Goal: Use online tool/utility: Utilize a website feature to perform a specific function

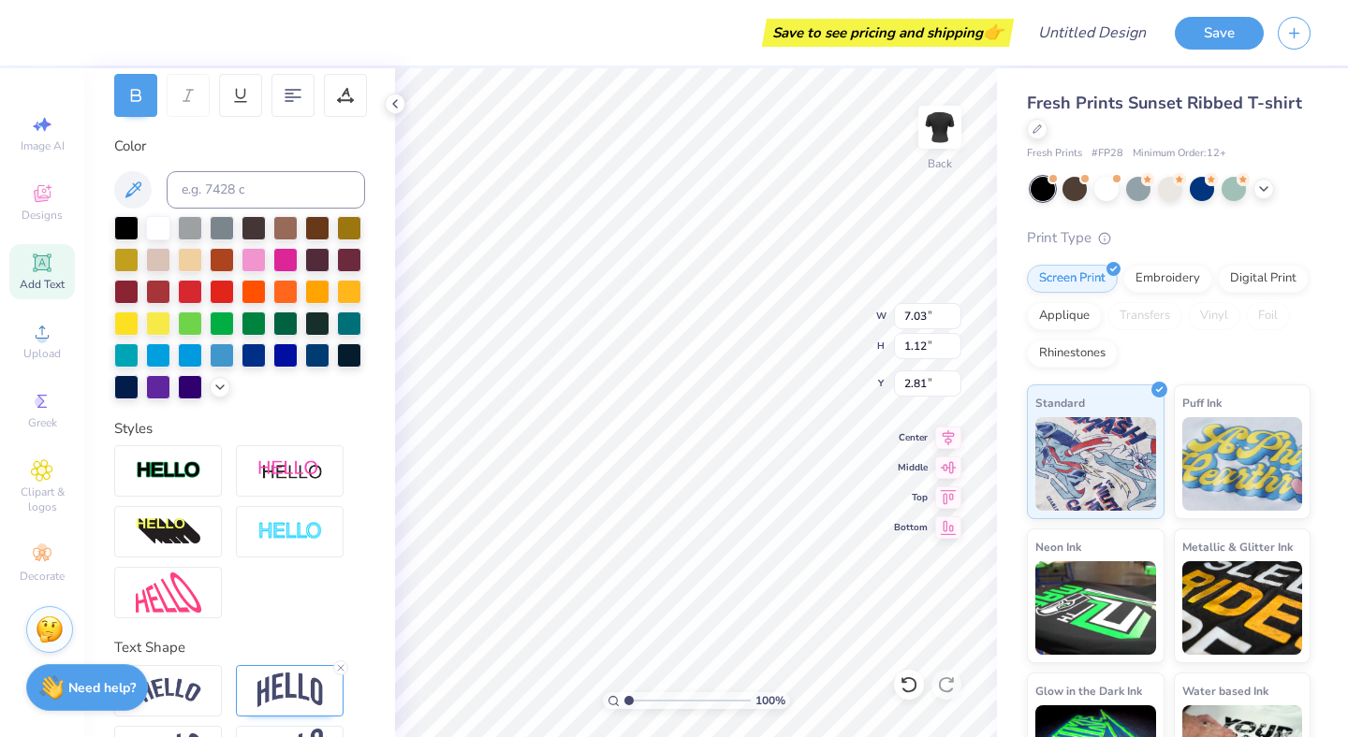
scroll to position [350, 0]
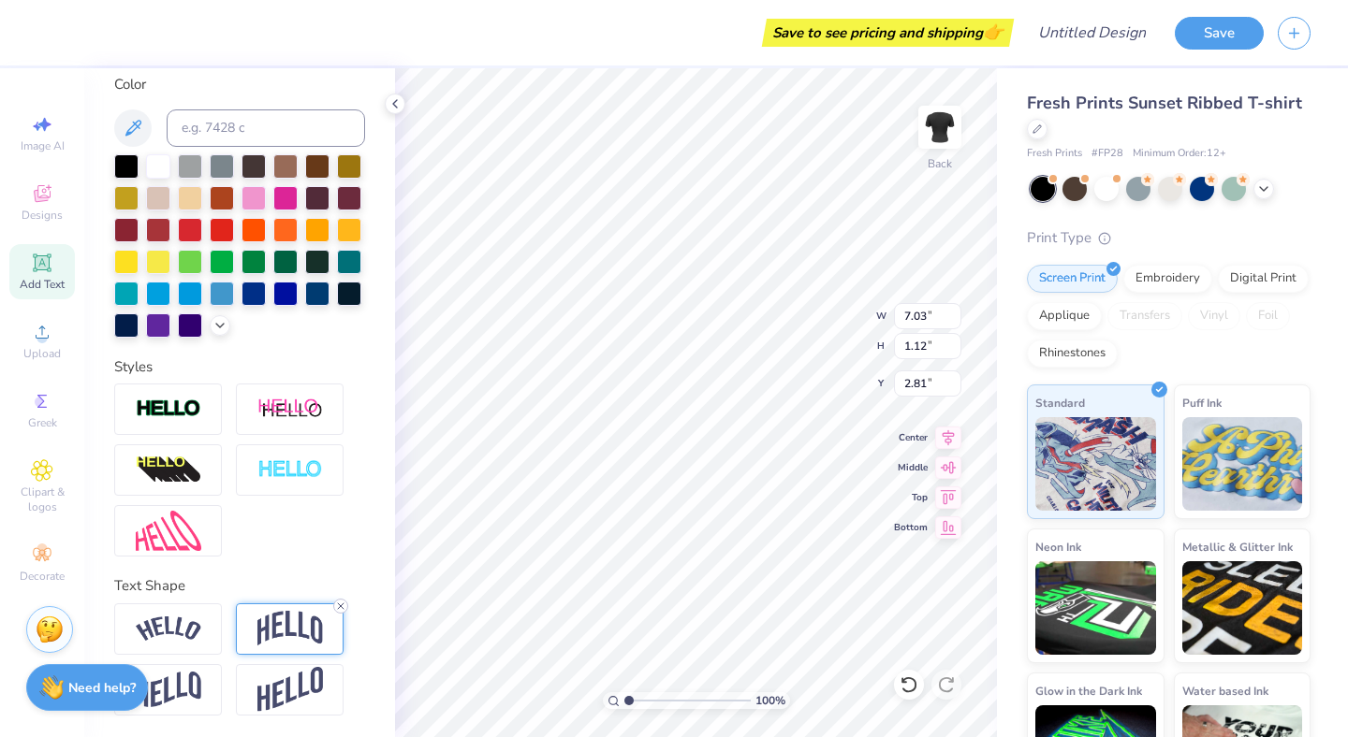
click at [338, 605] on icon at bounding box center [340, 606] width 11 height 11
type input "6.98"
type input "0.86"
type input "2.92"
type input "3.45"
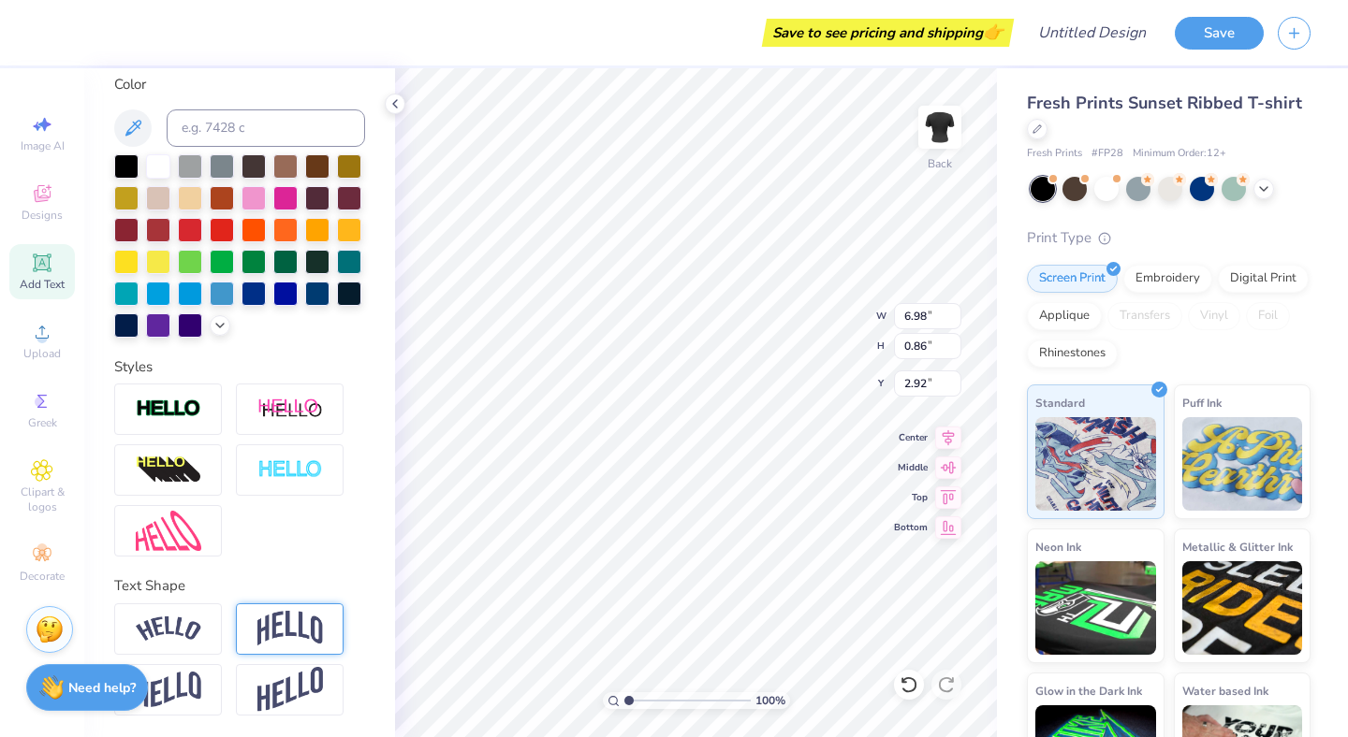
type input "0.56"
type input "5.95"
click at [336, 602] on icon at bounding box center [340, 606] width 11 height 11
type input "0.36"
type input "6.05"
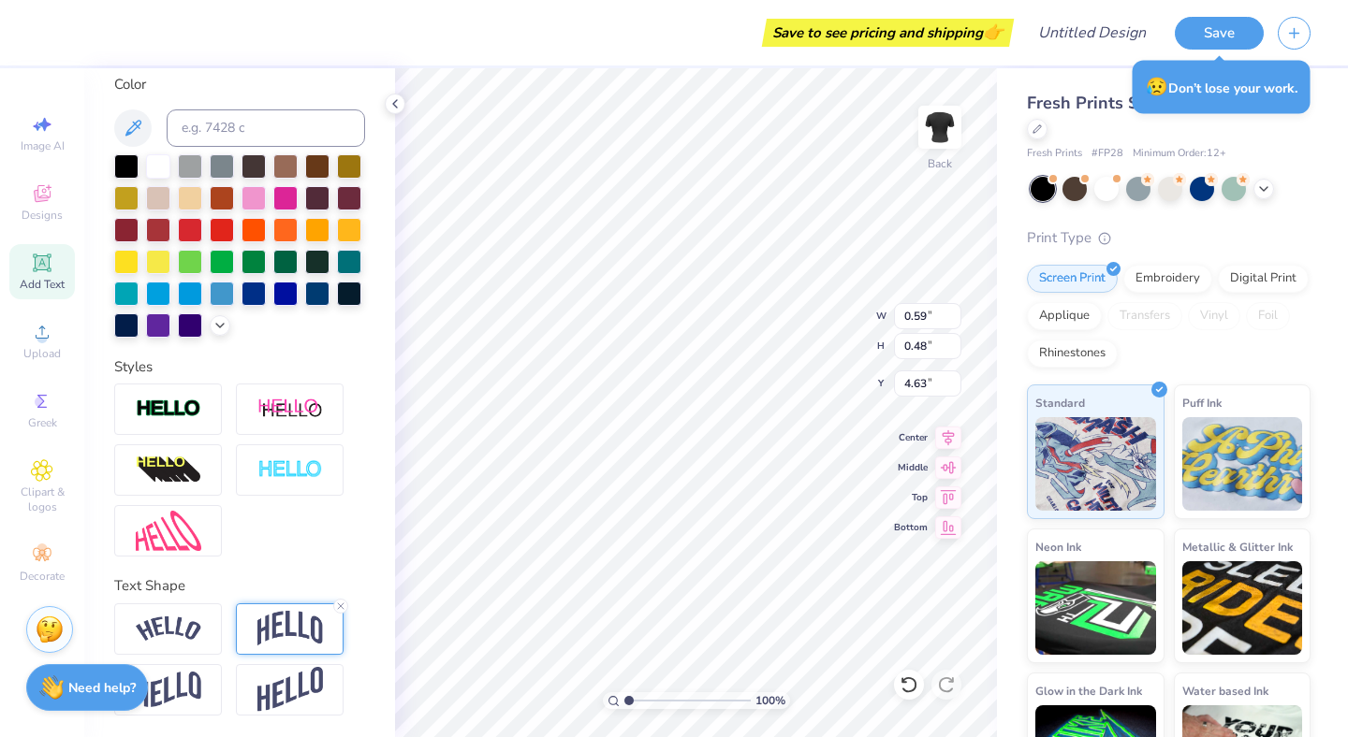
type input "3.94"
type input "1.92"
type input "3.91"
type input "0.59"
type input "0.48"
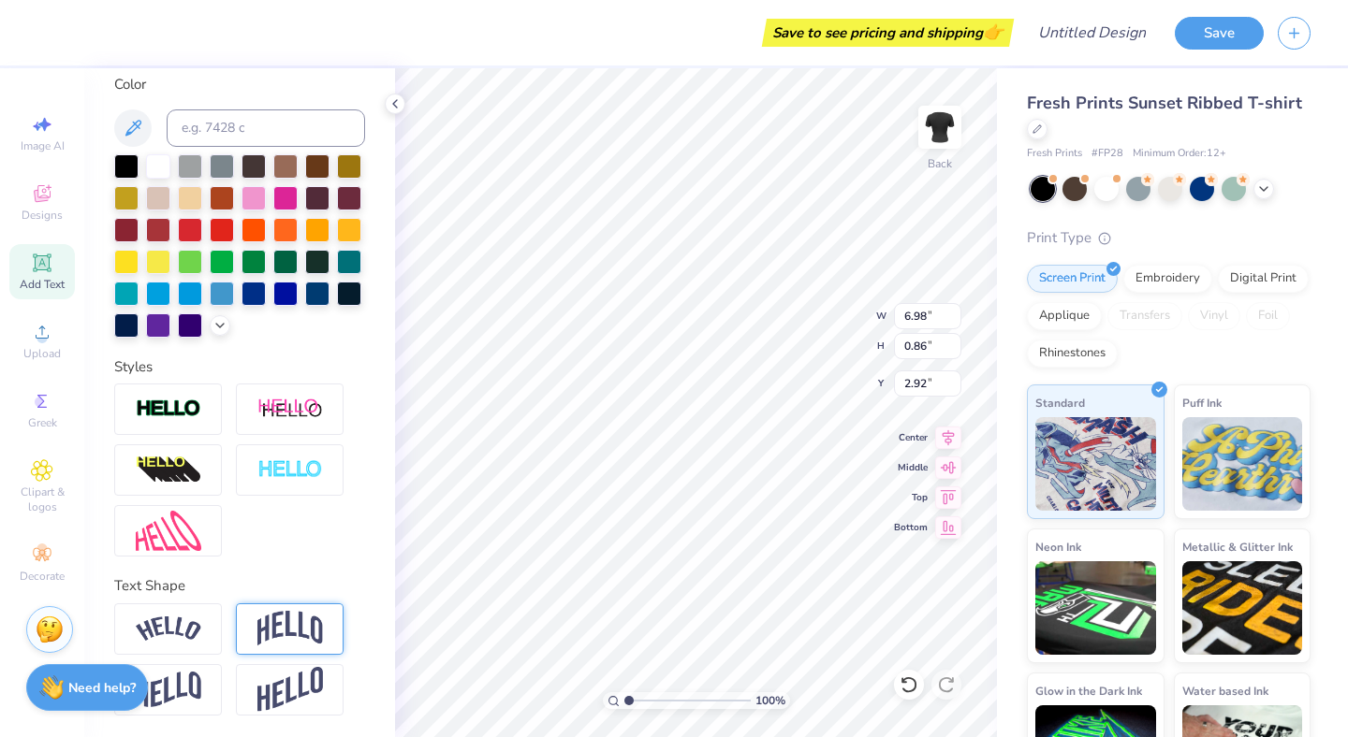
type input "4.83"
type input "3.94"
type input "1.92"
type input "4.11"
type input "3.45"
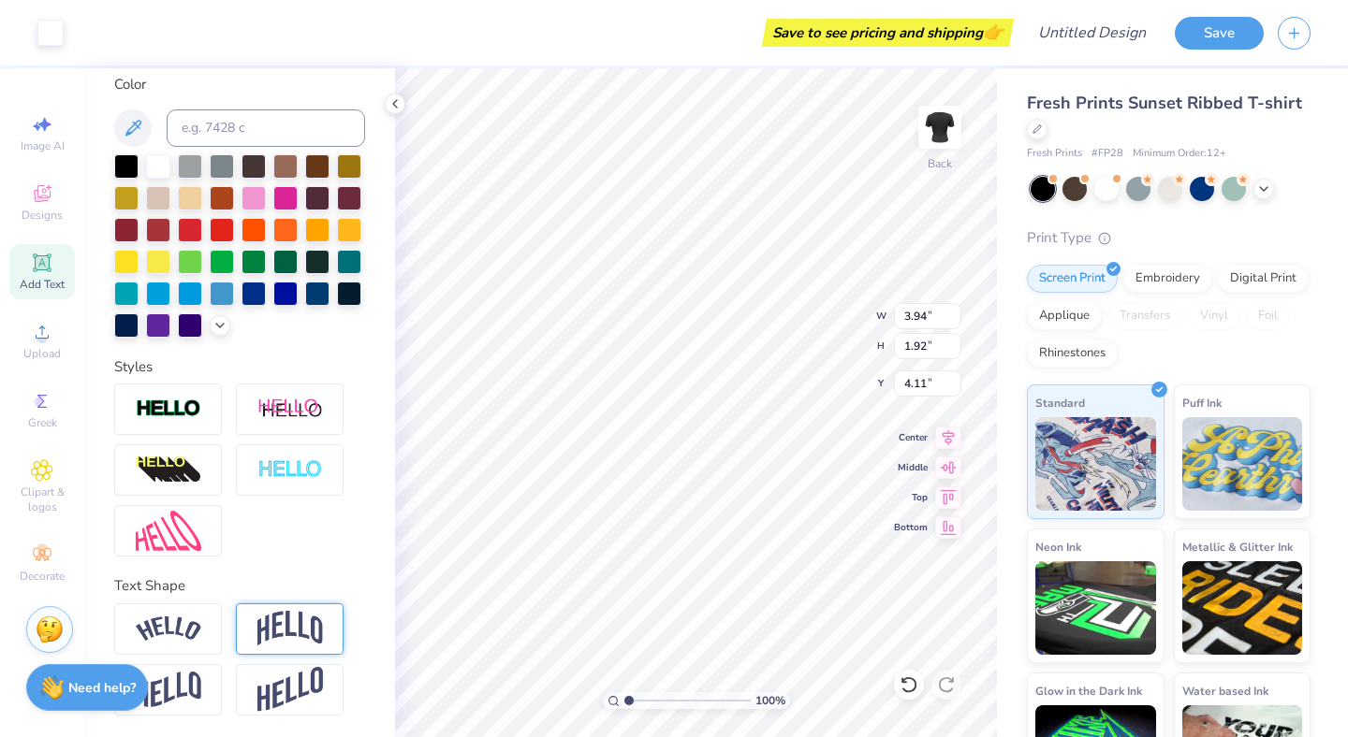
type input "0.36"
type input "6.35"
type input "0.99"
type input "0.82"
type input "5.85"
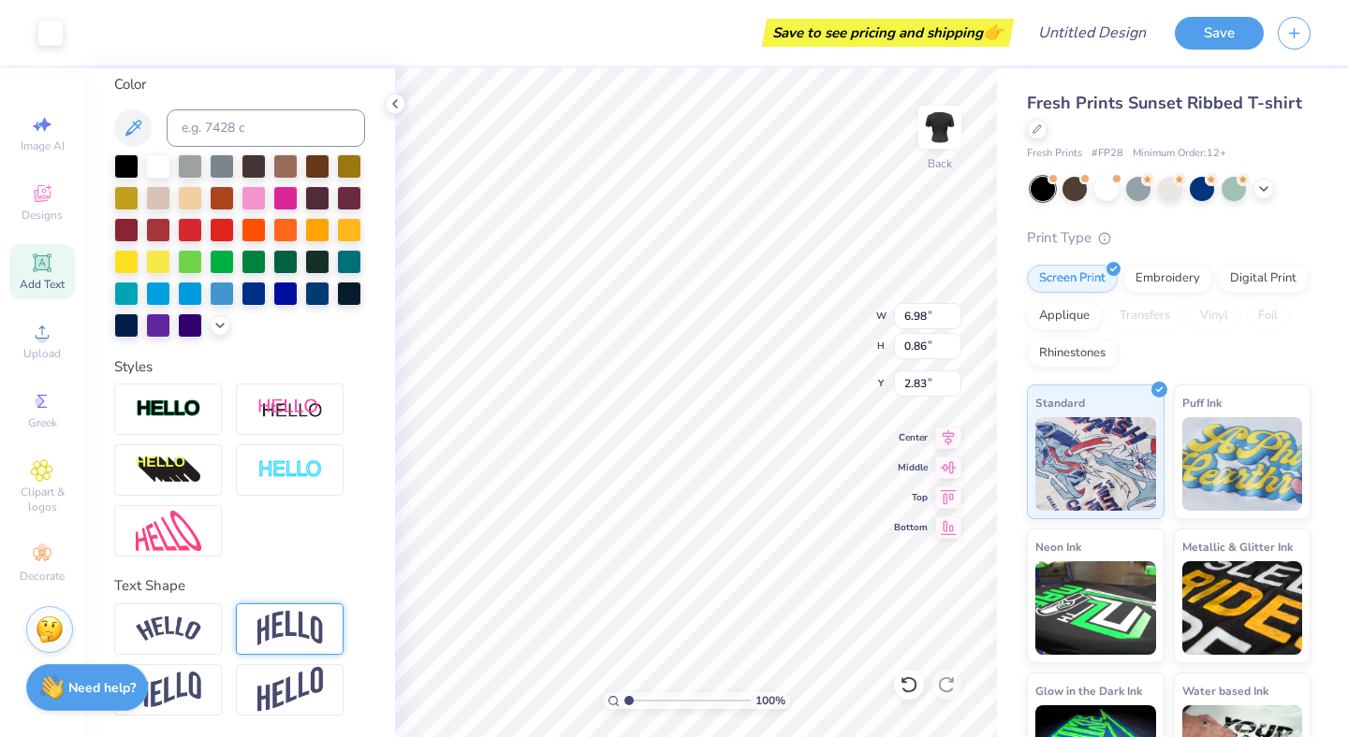
scroll to position [0, 0]
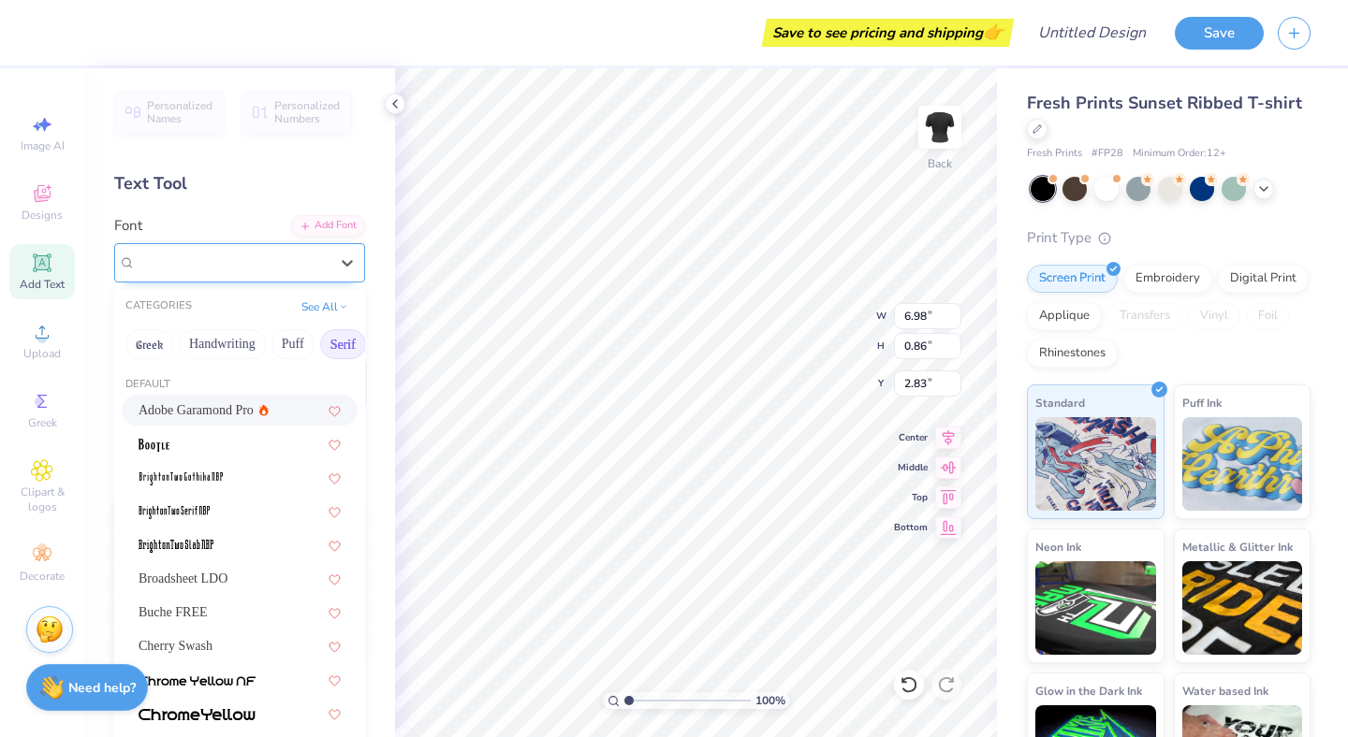
click at [323, 255] on div "Roboto Slab Greek" at bounding box center [232, 262] width 197 height 29
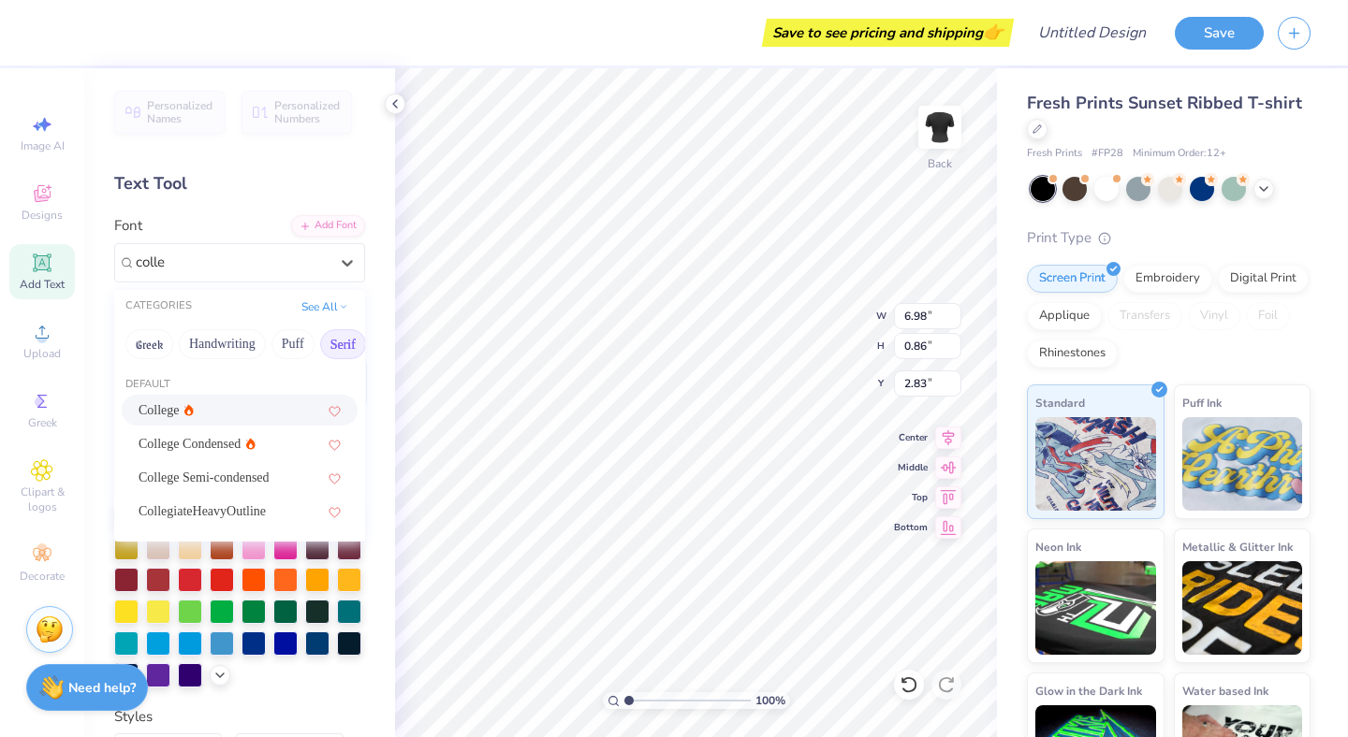
click at [248, 410] on div "College" at bounding box center [240, 411] width 202 height 20
type input "colle"
type input "0.77"
type input "2.88"
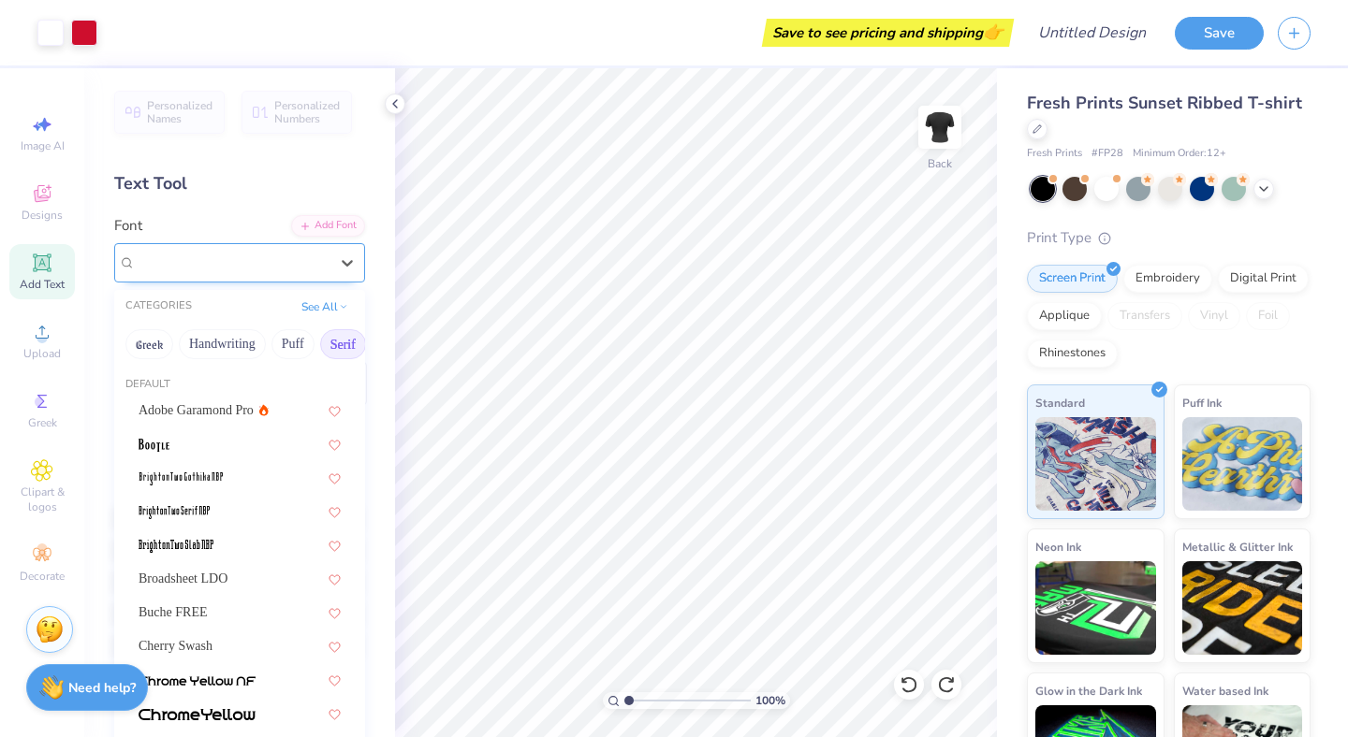
click at [252, 268] on div "College" at bounding box center [232, 262] width 197 height 29
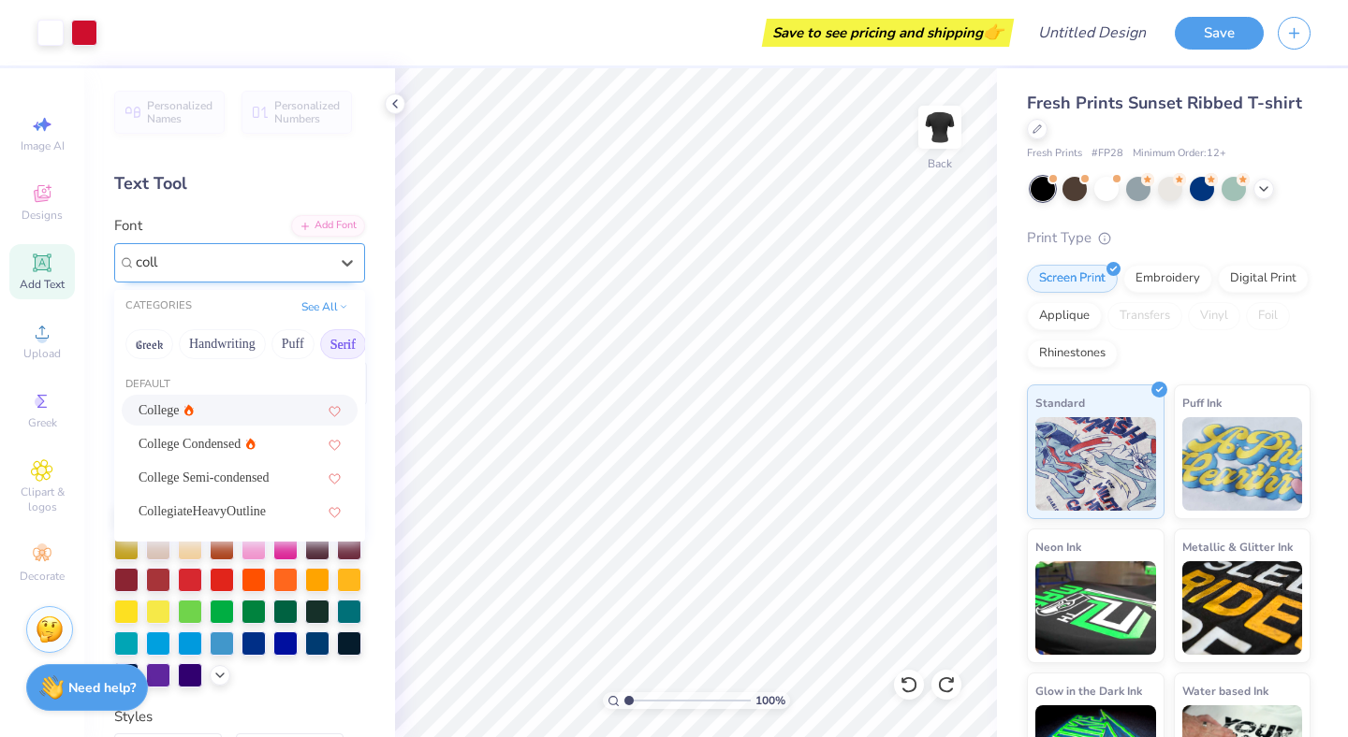
click at [217, 410] on div "College" at bounding box center [240, 411] width 202 height 20
type input "coll"
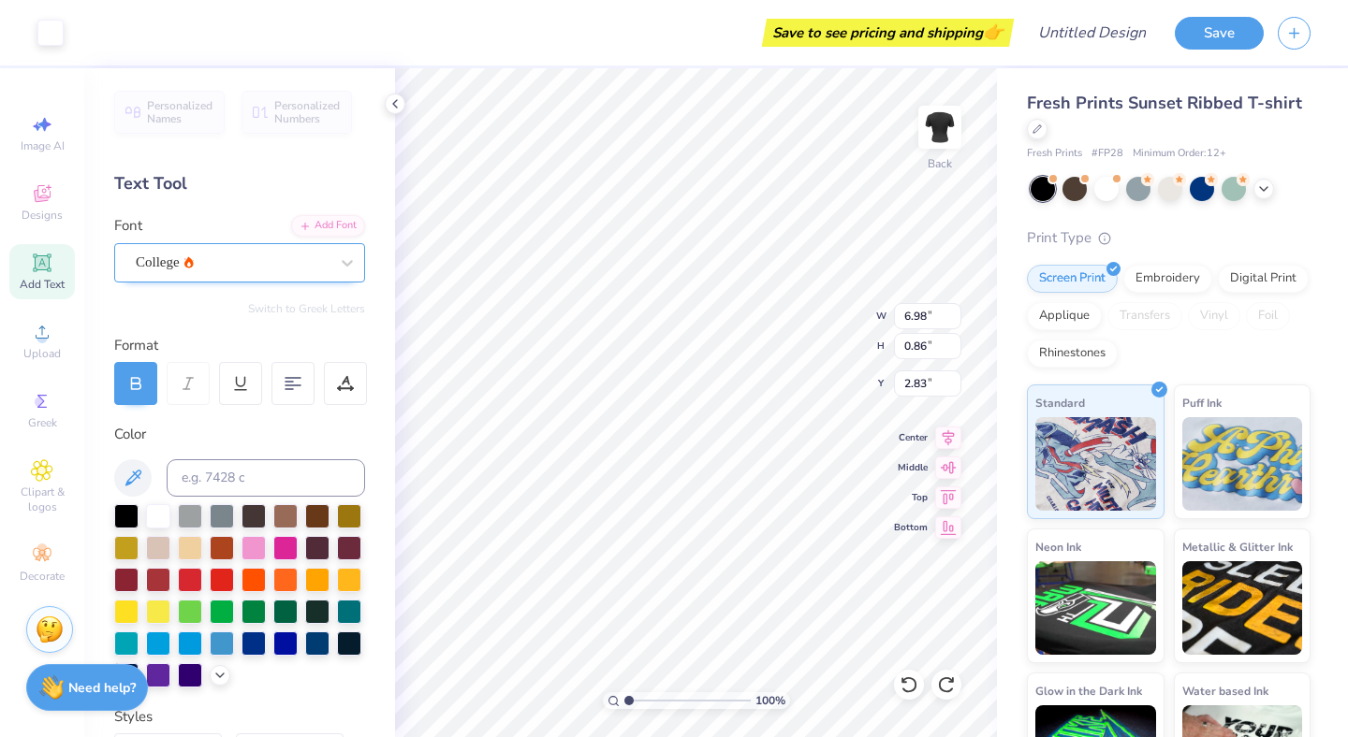
click at [208, 262] on div "College" at bounding box center [232, 262] width 197 height 29
click at [170, 263] on span "College" at bounding box center [158, 263] width 44 height 22
click at [346, 265] on icon at bounding box center [347, 263] width 11 height 7
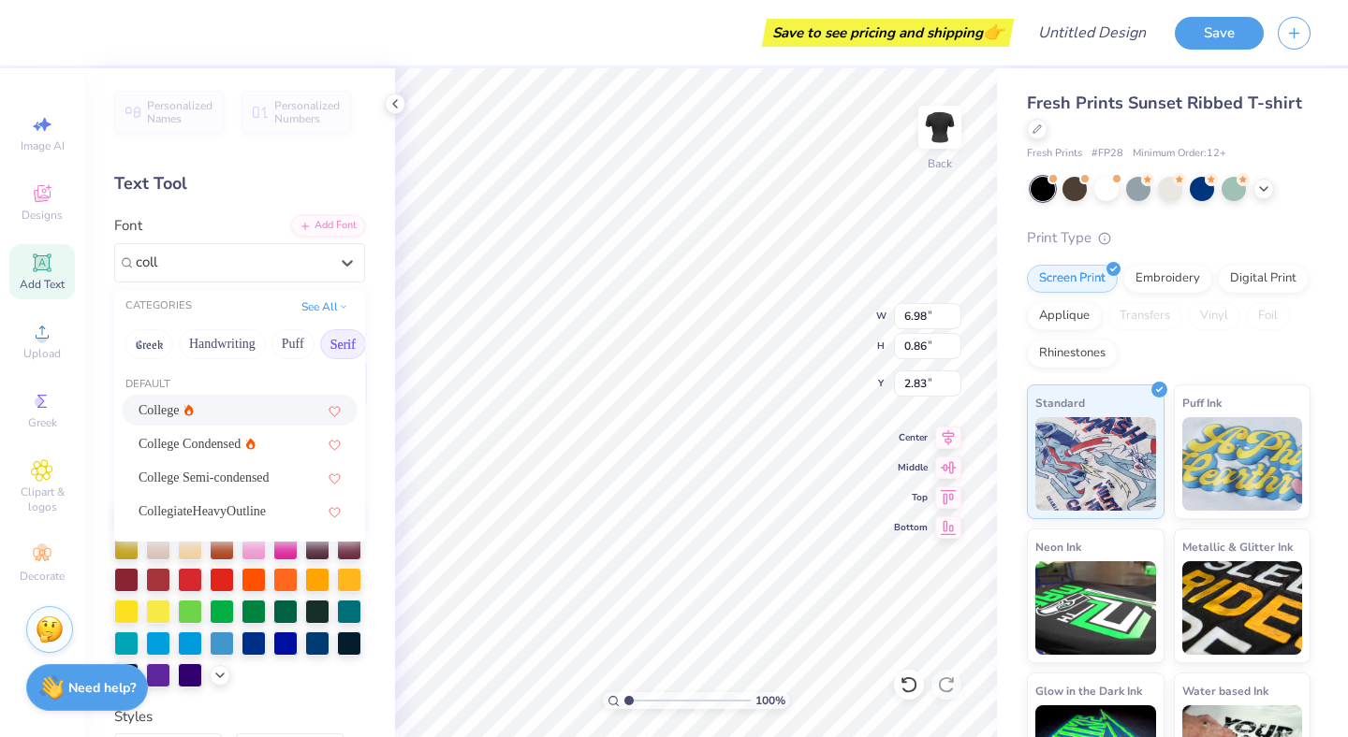
click at [159, 407] on span "College" at bounding box center [159, 411] width 41 height 20
type input "coll"
type input "0.77"
type input "2.88"
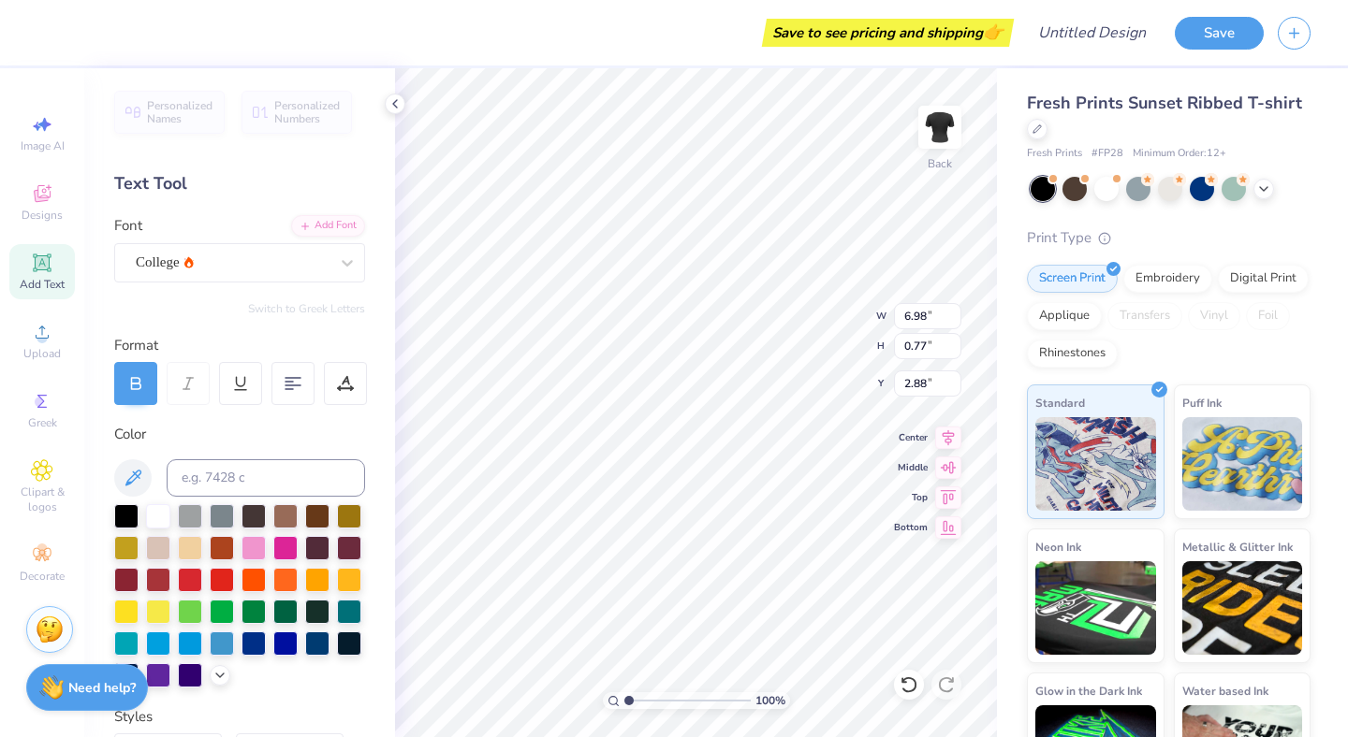
click at [152, 387] on div at bounding box center [135, 383] width 43 height 43
click at [139, 386] on icon at bounding box center [135, 383] width 17 height 17
type input "6.98"
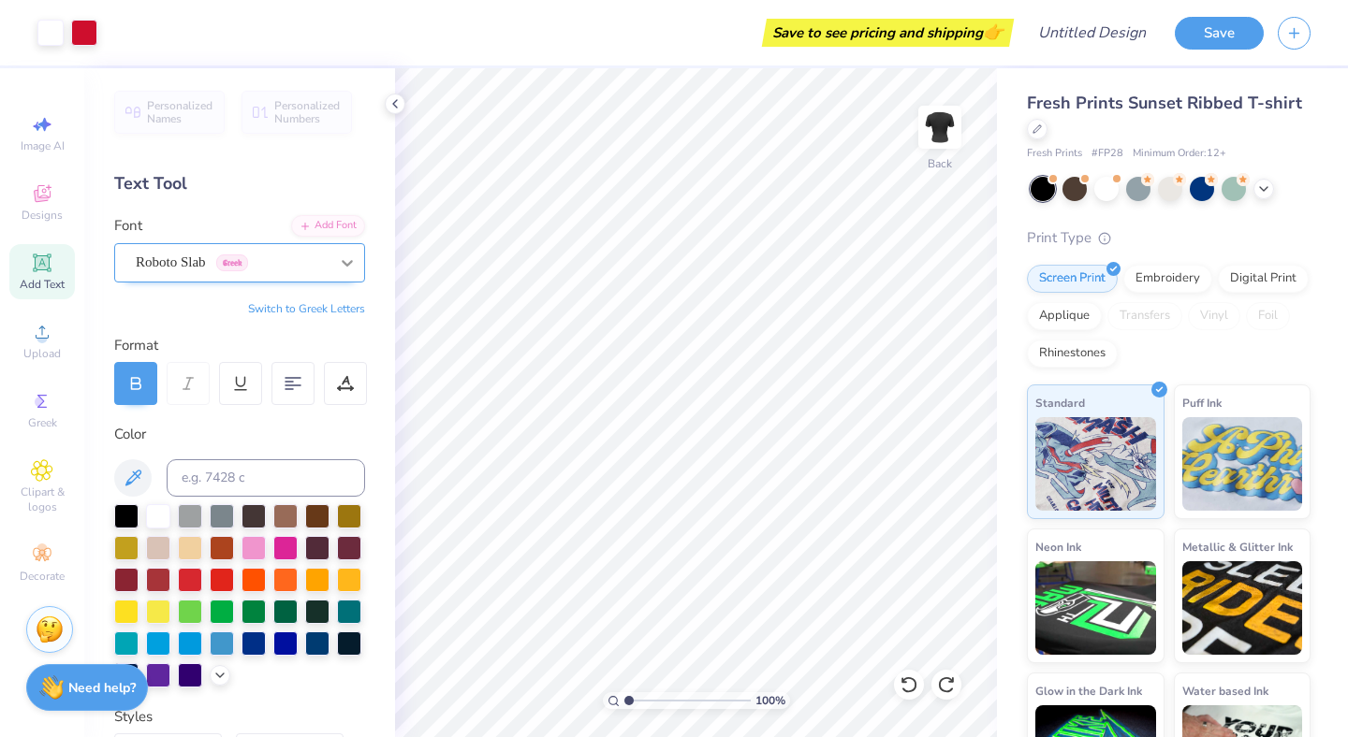
click at [260, 258] on div "Roboto Slab Greek" at bounding box center [232, 262] width 197 height 29
click at [350, 266] on icon at bounding box center [347, 263] width 19 height 19
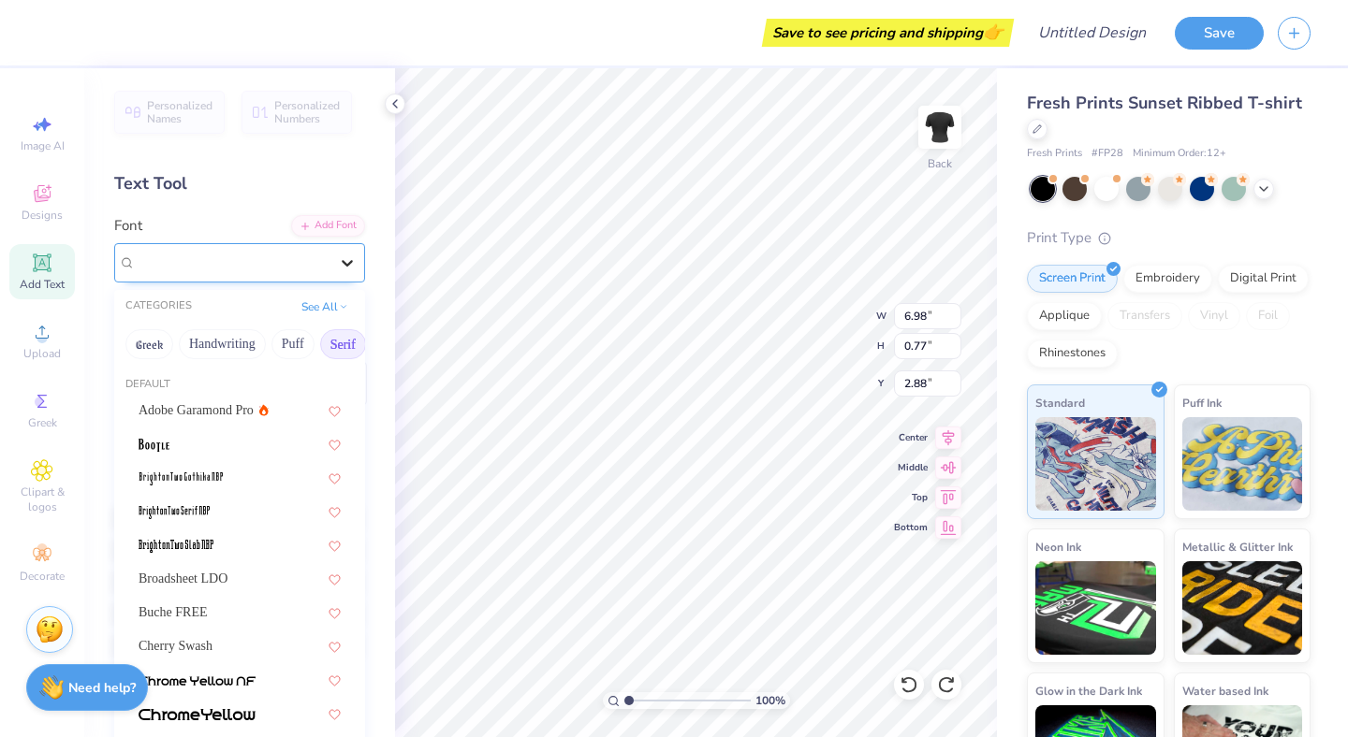
click at [346, 264] on icon at bounding box center [347, 263] width 11 height 7
click at [152, 337] on button "Greek" at bounding box center [149, 344] width 48 height 30
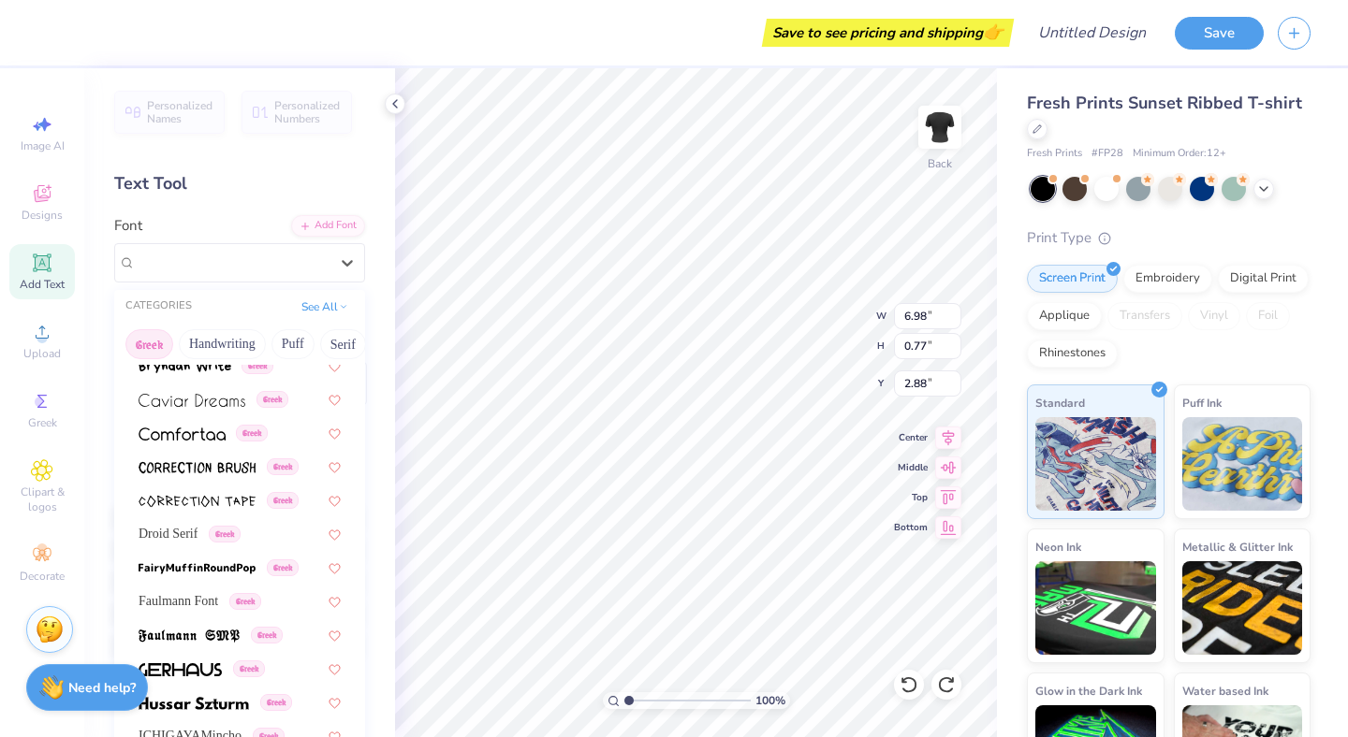
scroll to position [1132, 0]
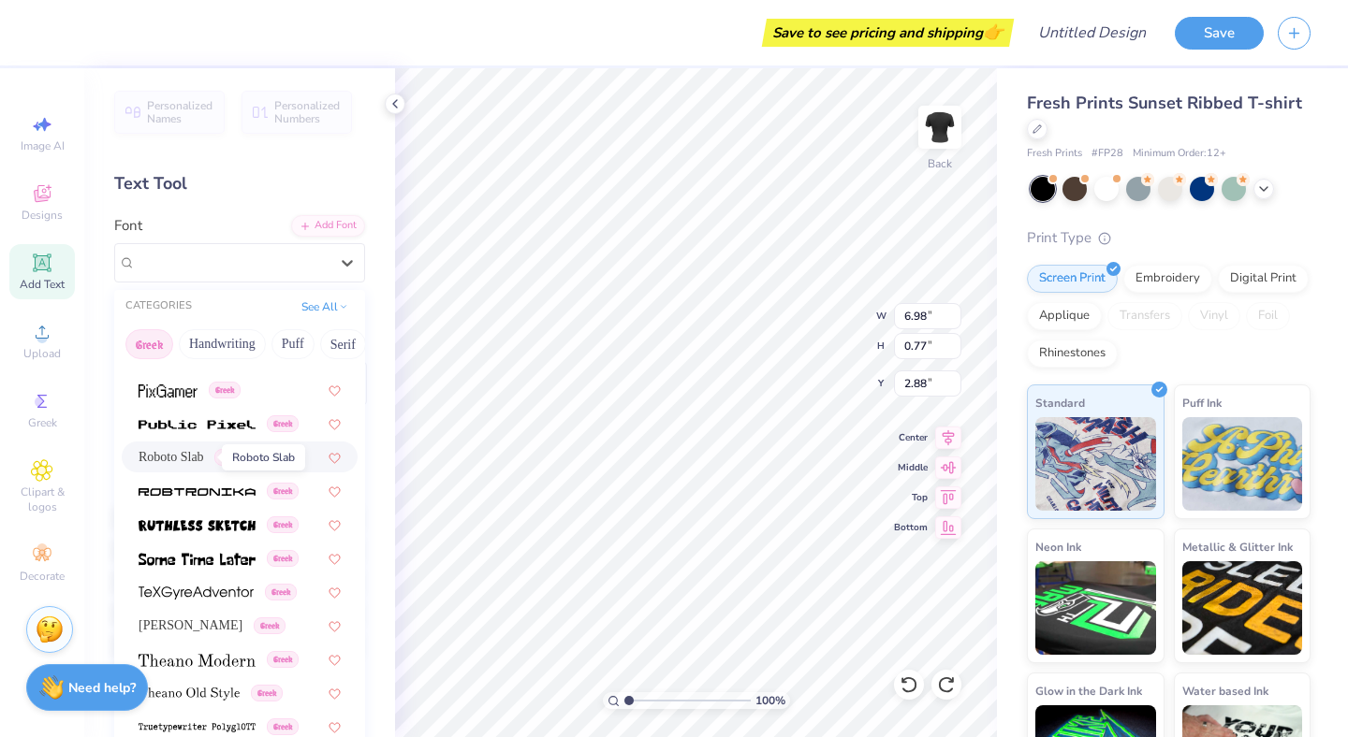
click at [186, 459] on span "Roboto Slab" at bounding box center [172, 457] width 66 height 20
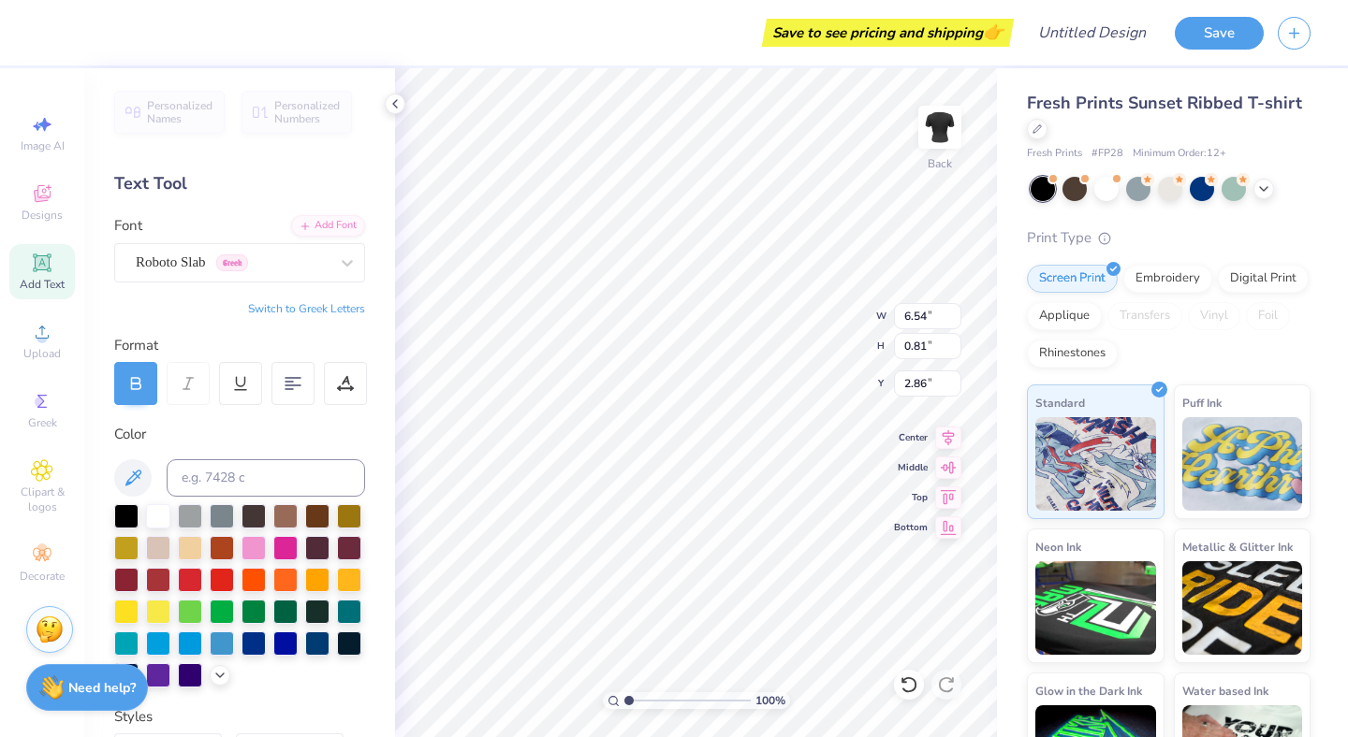
type input "6.54"
type input "0.81"
type input "2.86"
click at [347, 255] on icon at bounding box center [347, 263] width 19 height 19
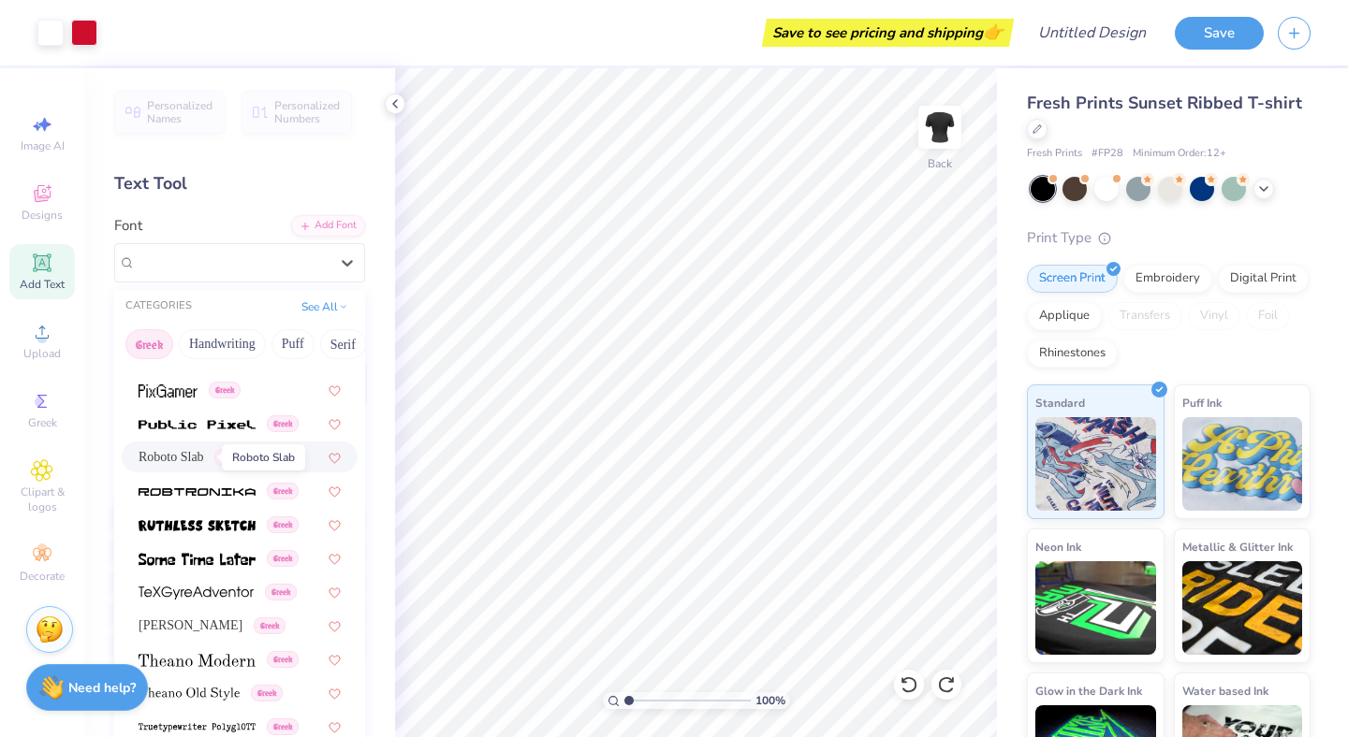
click at [182, 461] on span "Roboto Slab" at bounding box center [172, 457] width 66 height 20
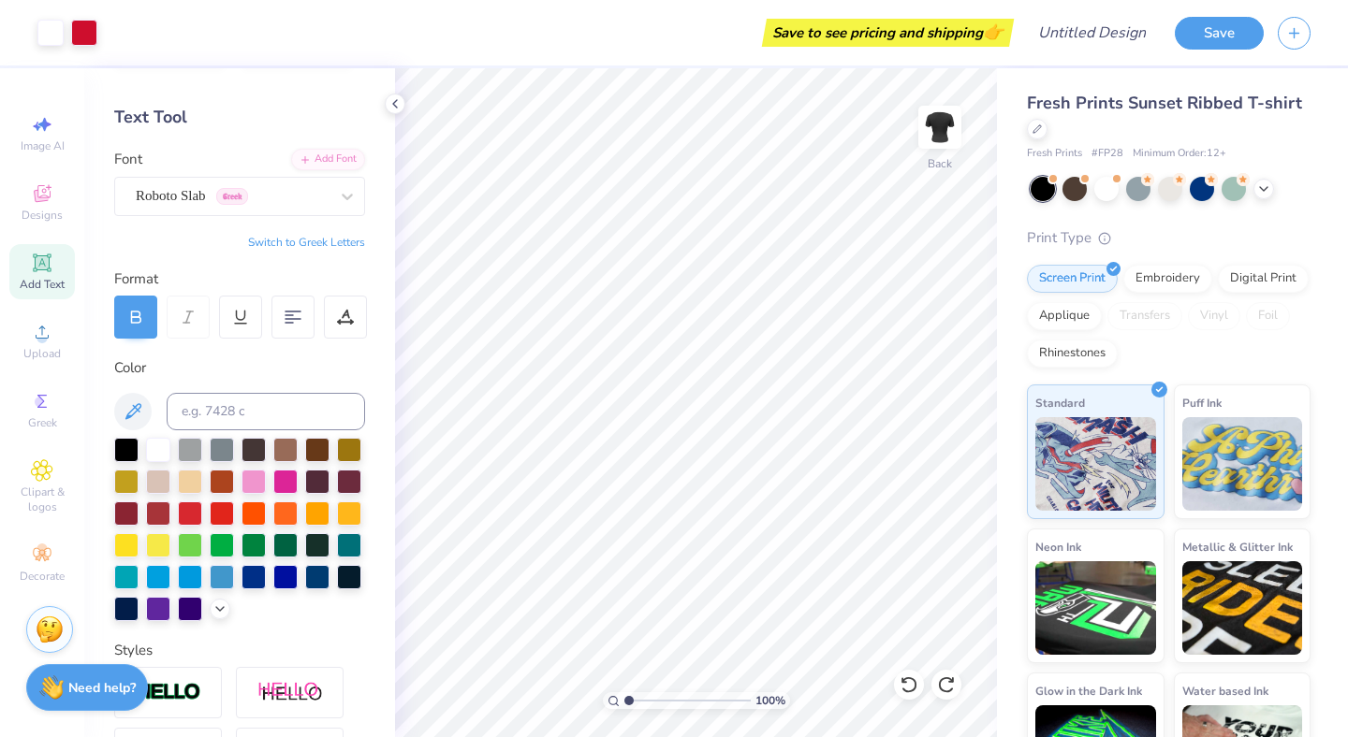
scroll to position [0, 0]
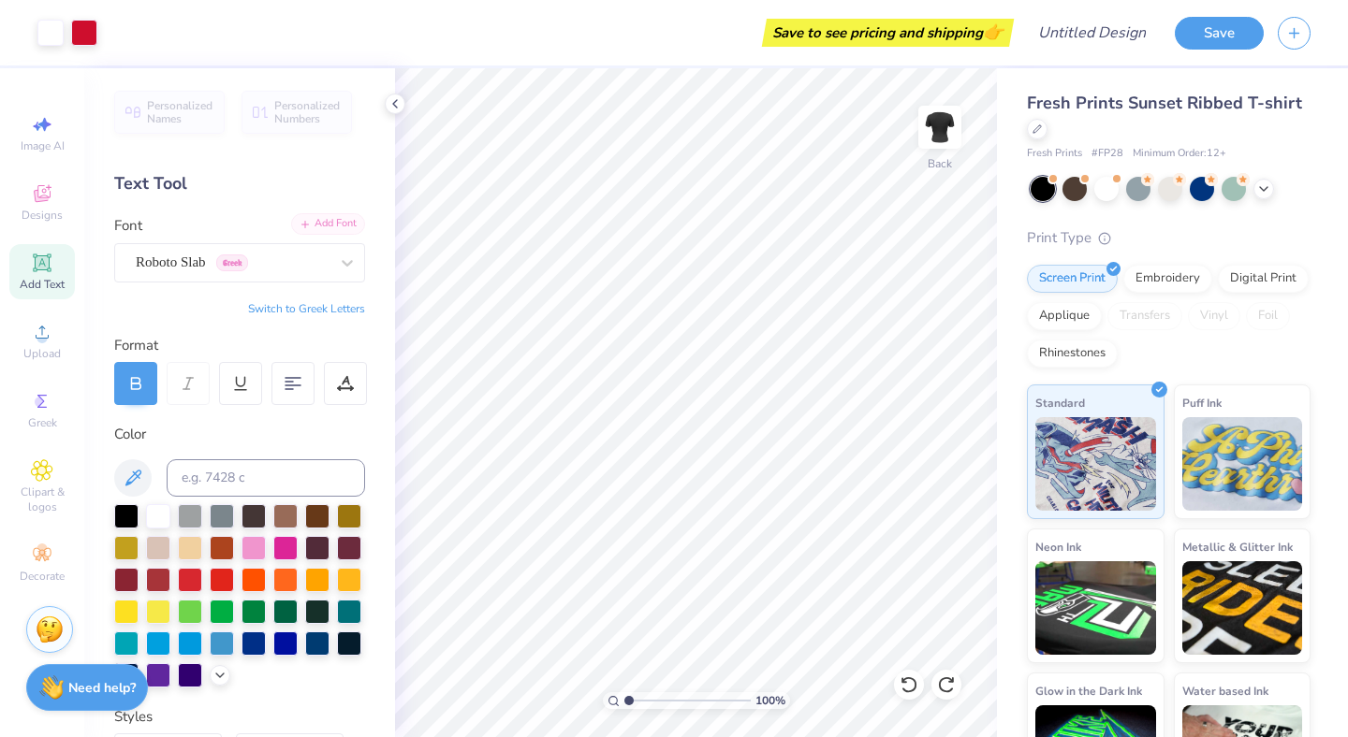
click at [317, 230] on div "Add Font" at bounding box center [328, 224] width 74 height 22
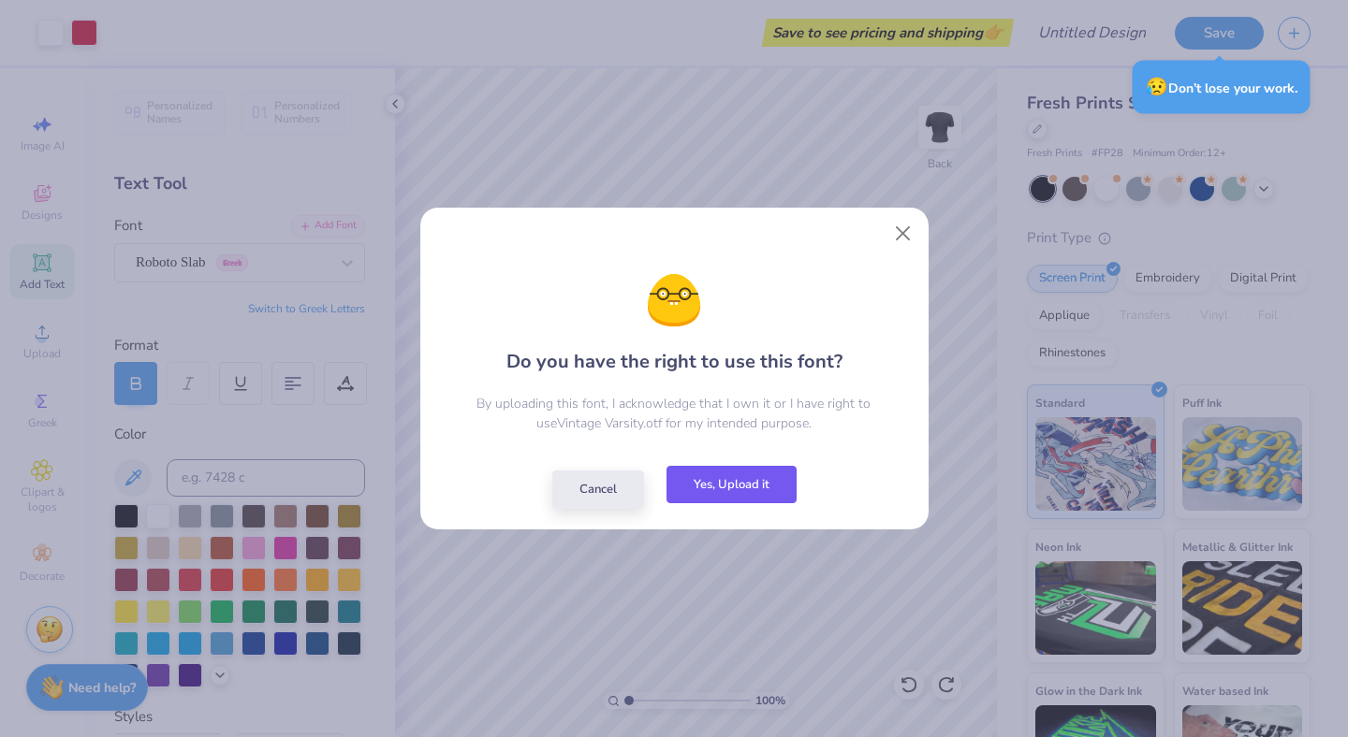
click at [731, 485] on button "Yes, Upload it" at bounding box center [731, 485] width 130 height 38
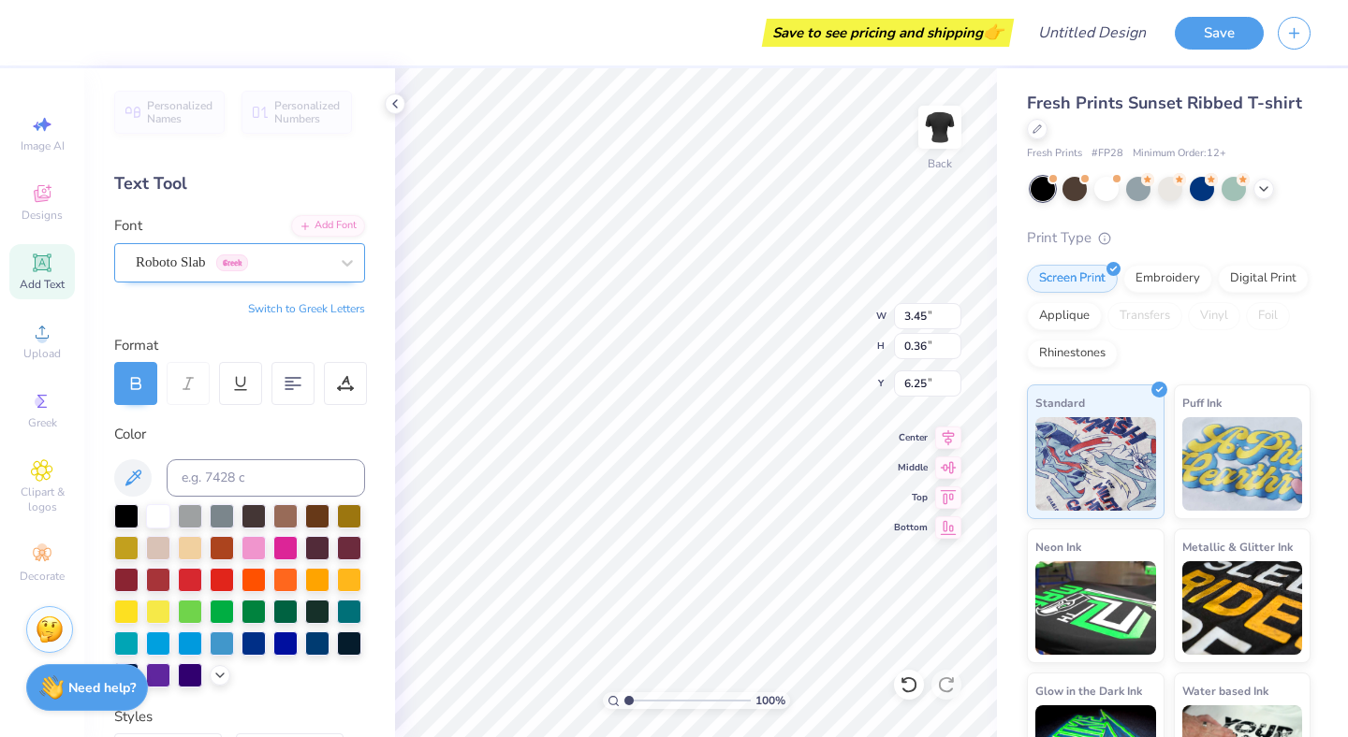
click at [275, 260] on div "Roboto Slab Greek" at bounding box center [232, 262] width 197 height 29
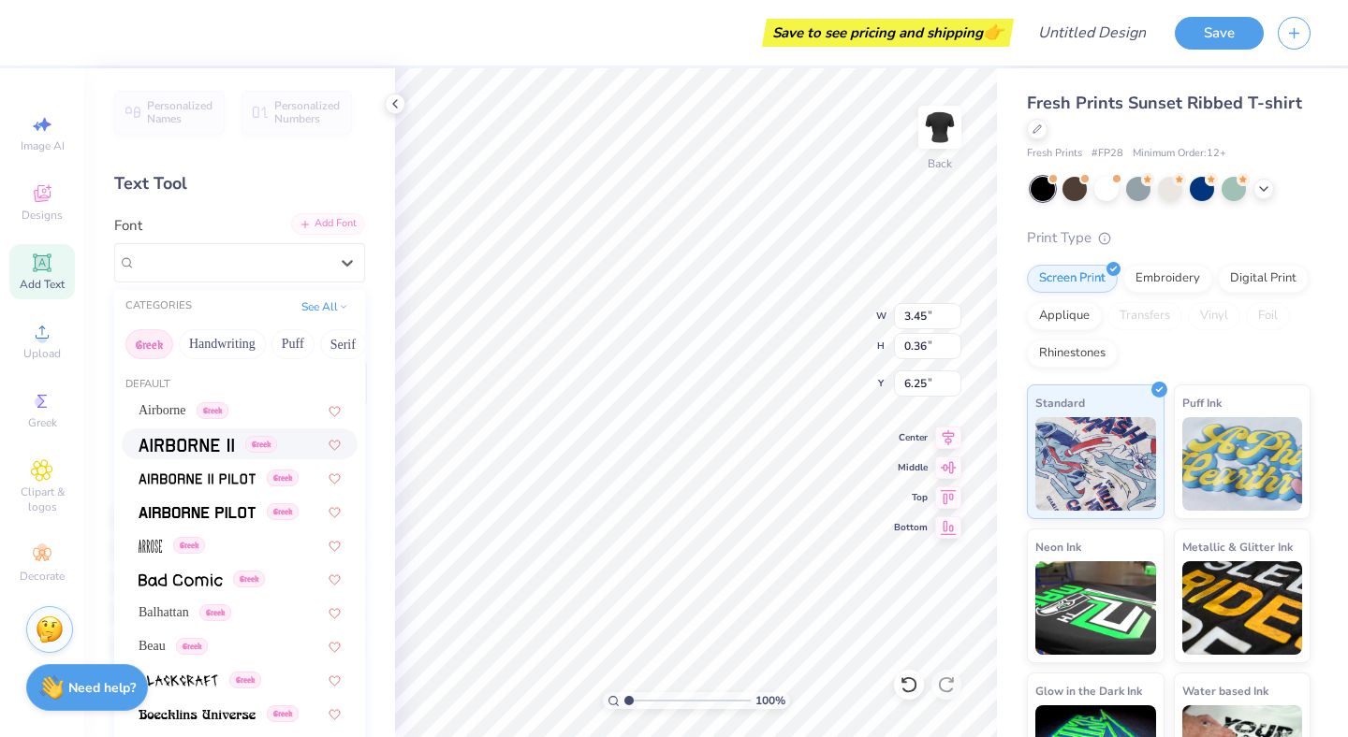
click at [328, 226] on div "Add Font" at bounding box center [328, 224] width 74 height 22
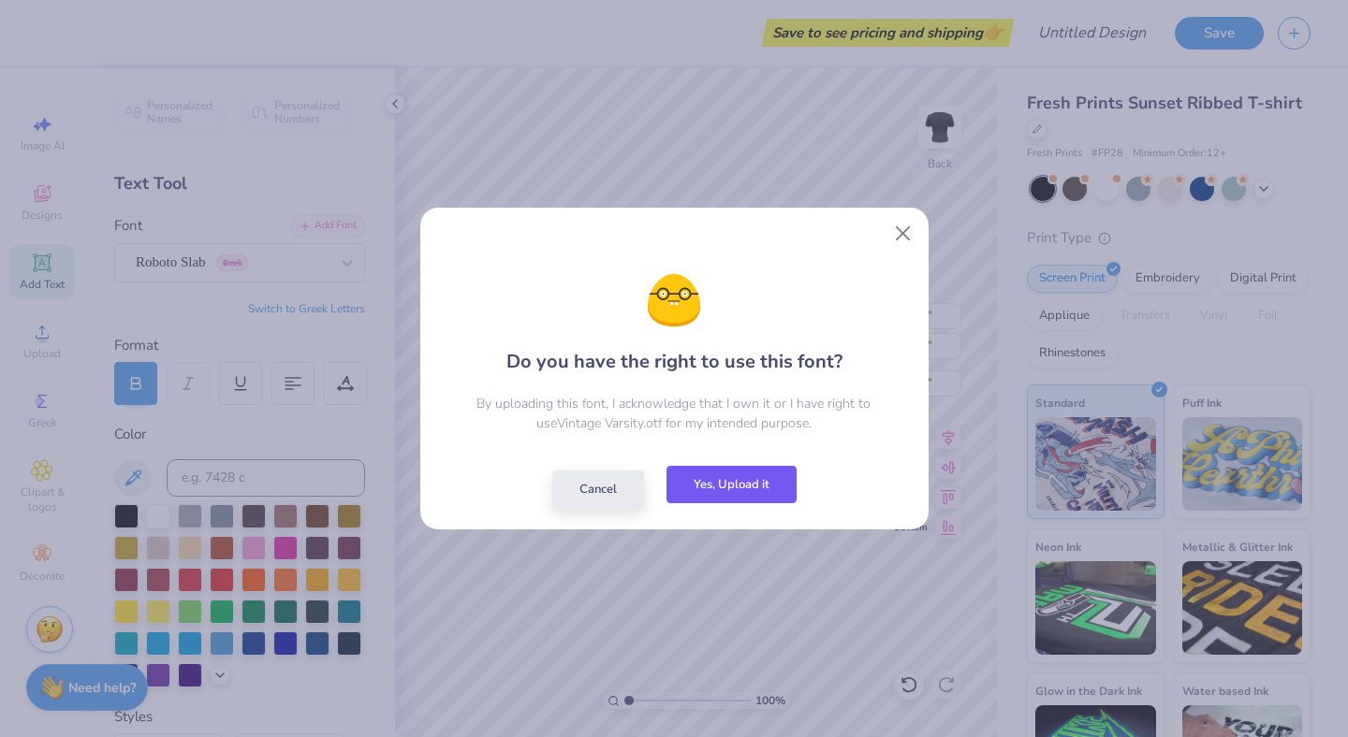
click at [720, 477] on button "Yes, Upload it" at bounding box center [731, 485] width 130 height 38
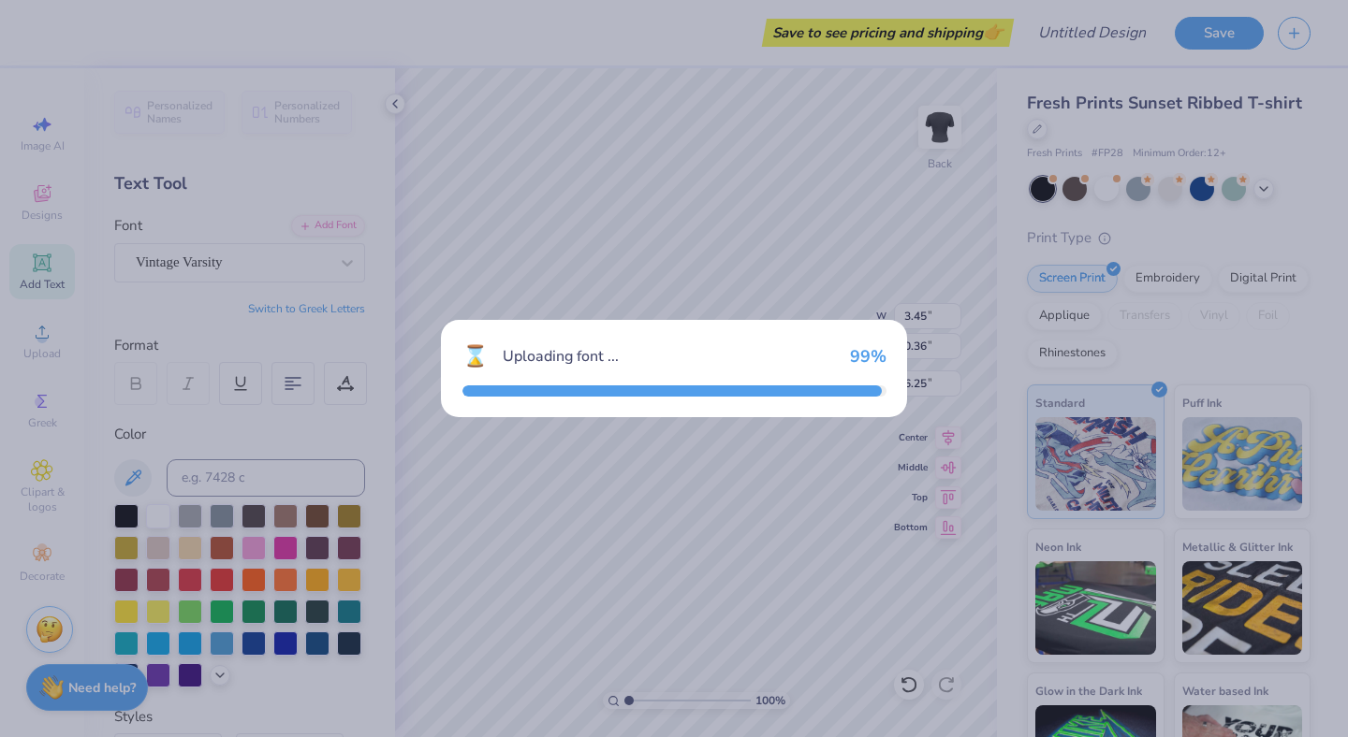
type input "2.67"
type input "0.35"
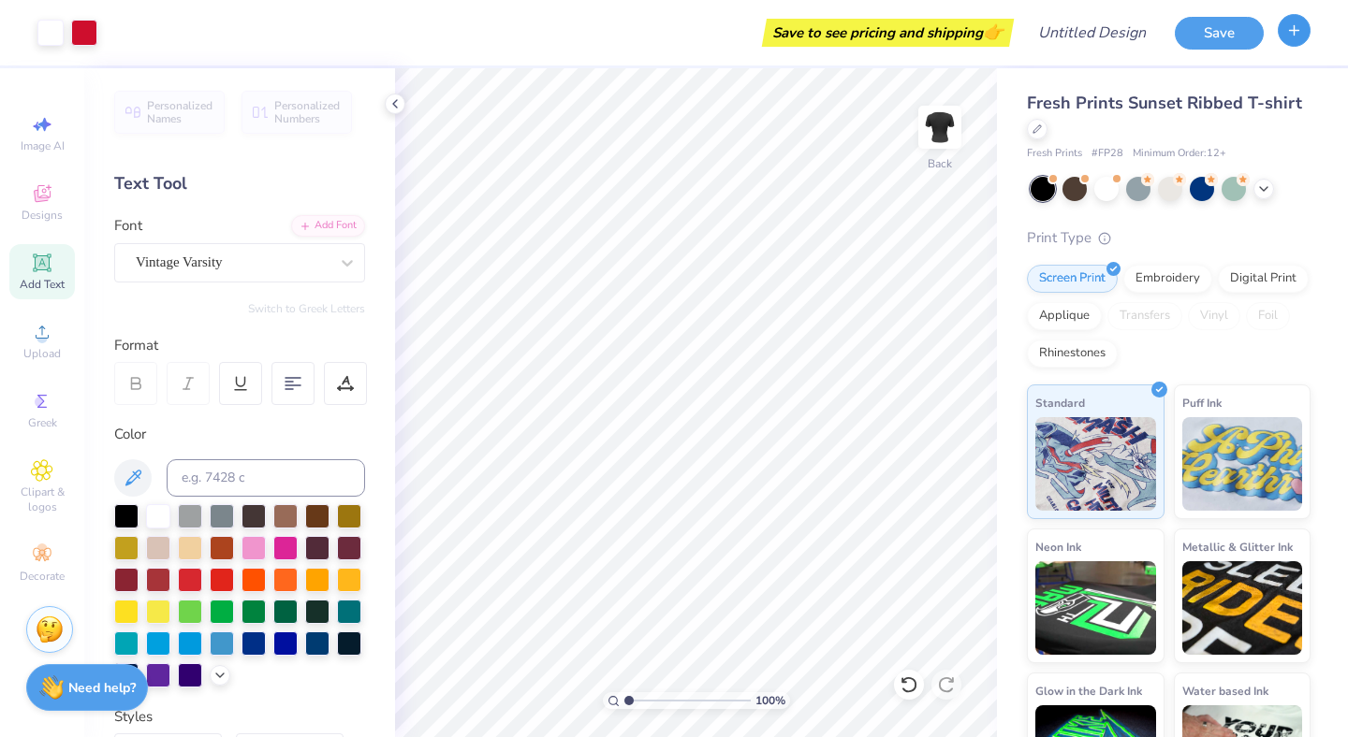
click at [1289, 36] on icon "button" at bounding box center [1294, 30] width 16 height 16
type input "3.05"
type input "5.85"
type input "3.73"
type input "8.75"
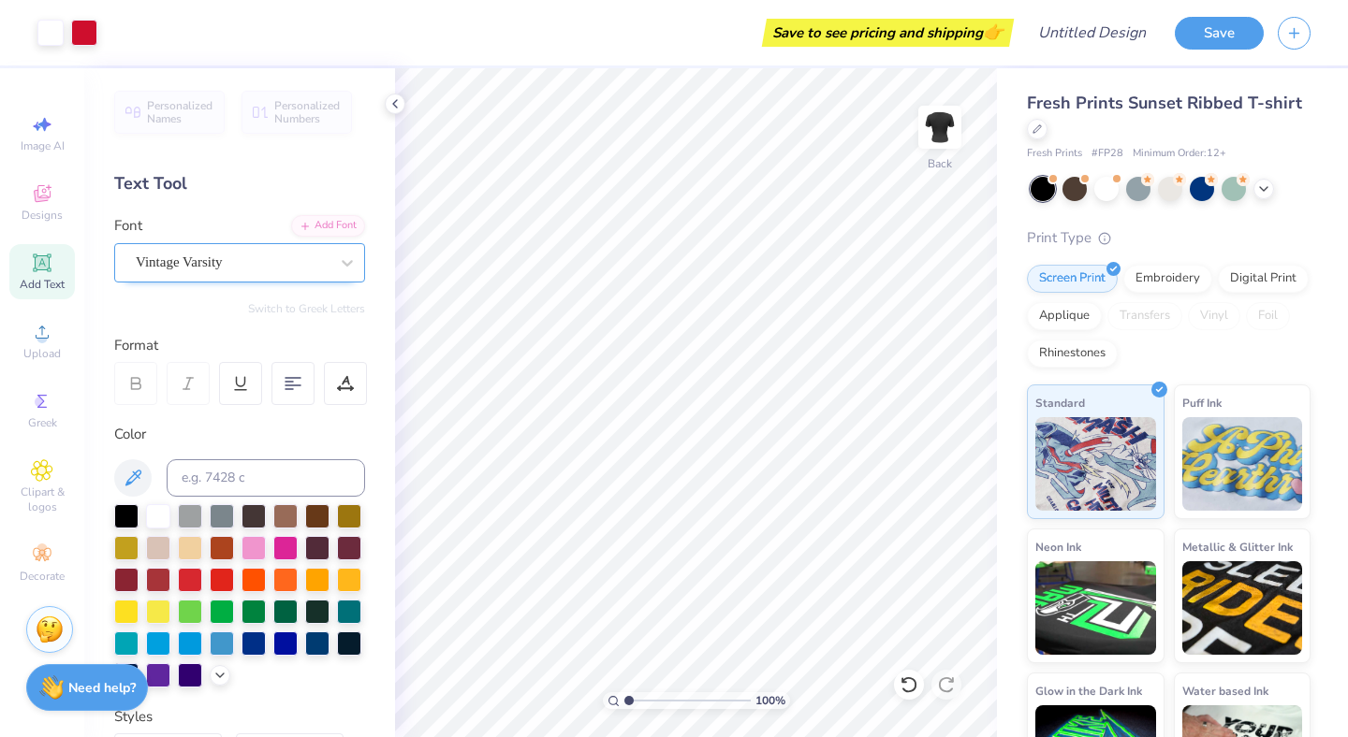
click at [194, 270] on div "Vintage Varsity" at bounding box center [232, 262] width 197 height 29
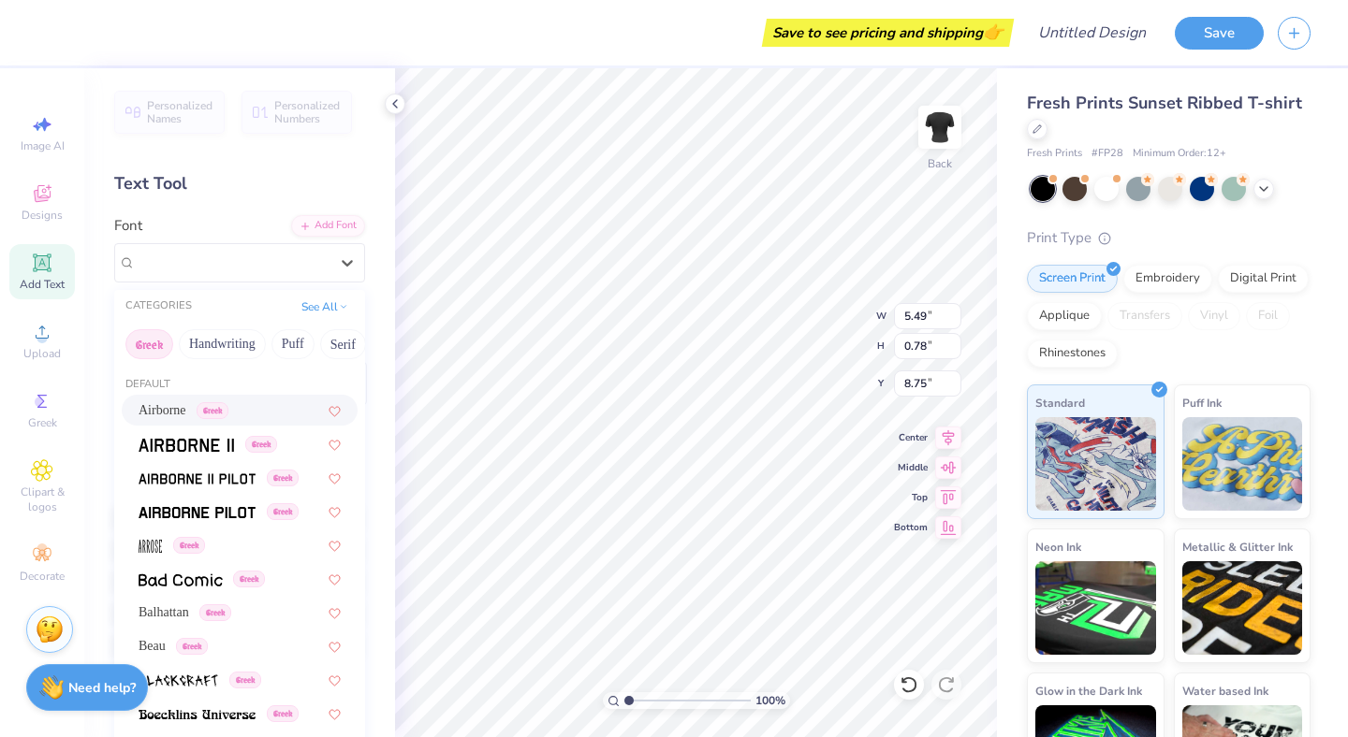
click at [168, 411] on span "Airborne" at bounding box center [163, 411] width 48 height 20
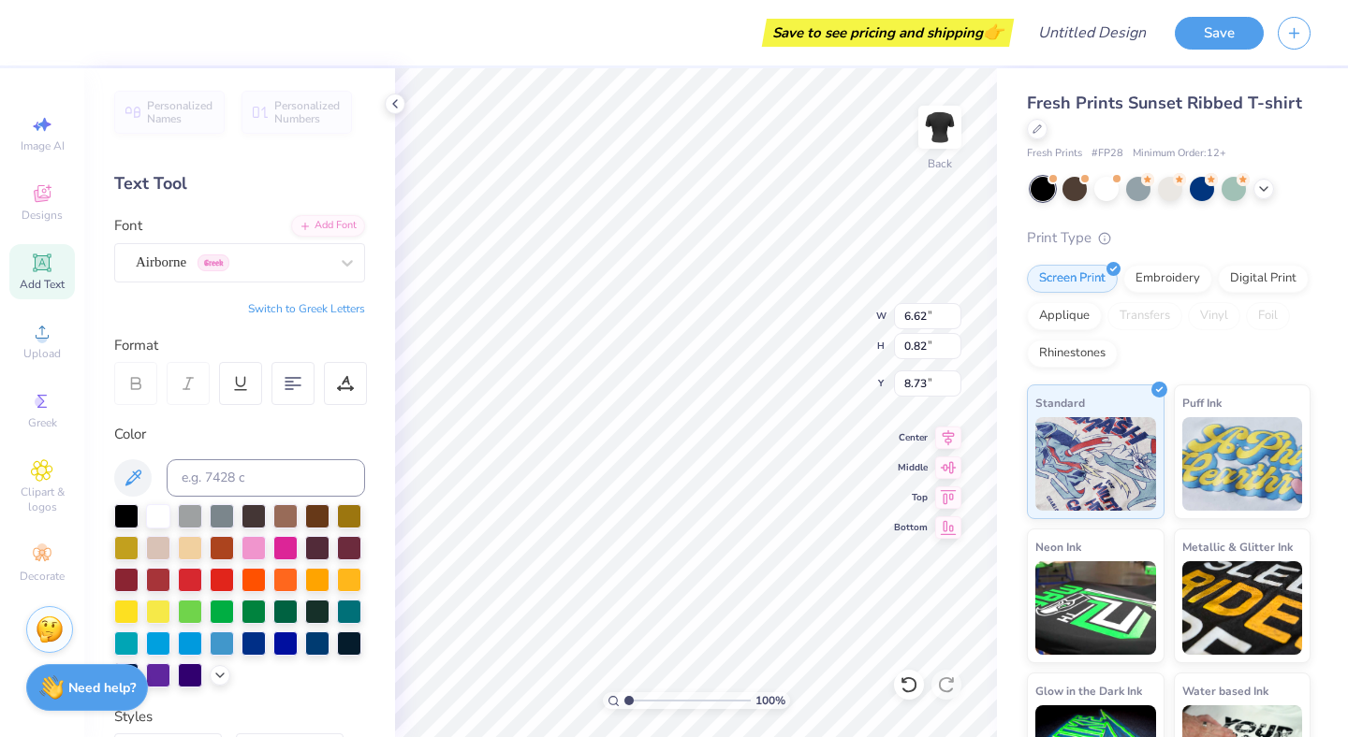
type input "6.62"
type input "0.82"
type input "8.73"
click at [287, 268] on div "Airborne Greek" at bounding box center [232, 262] width 197 height 29
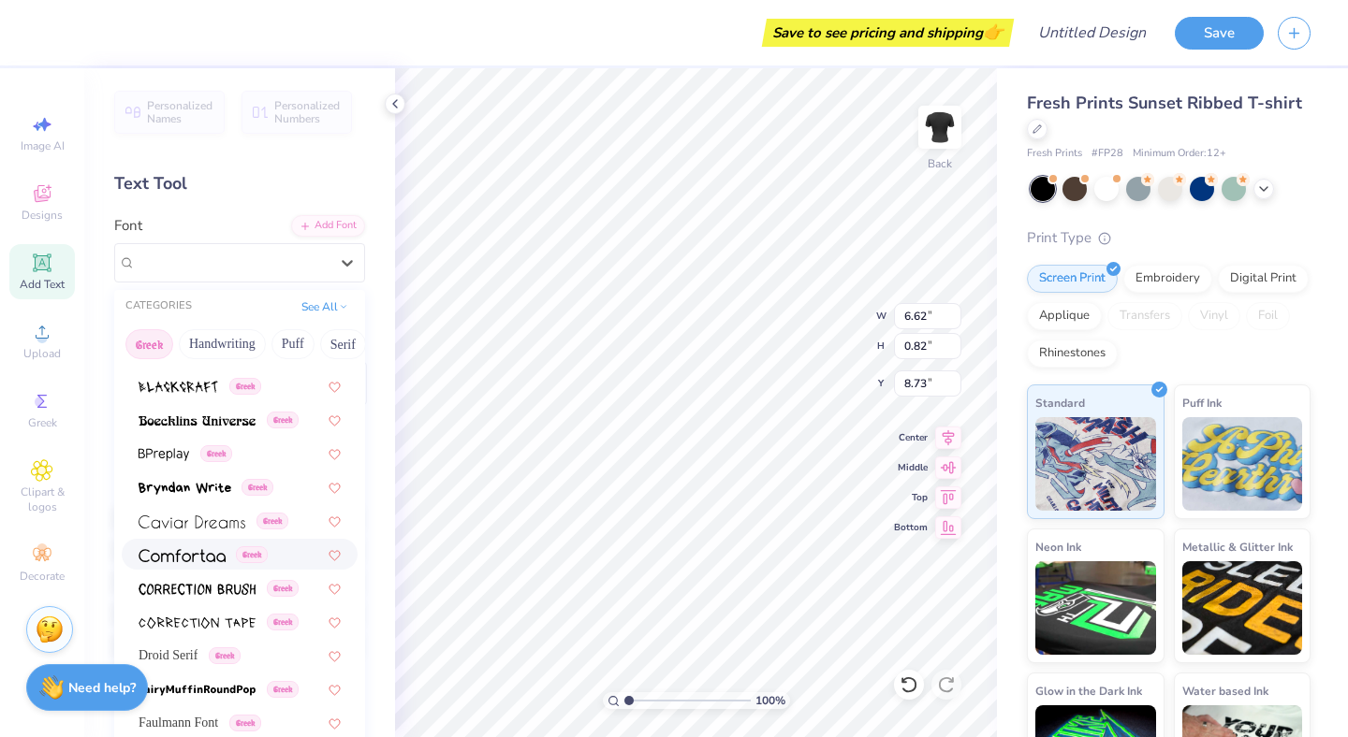
scroll to position [299, 0]
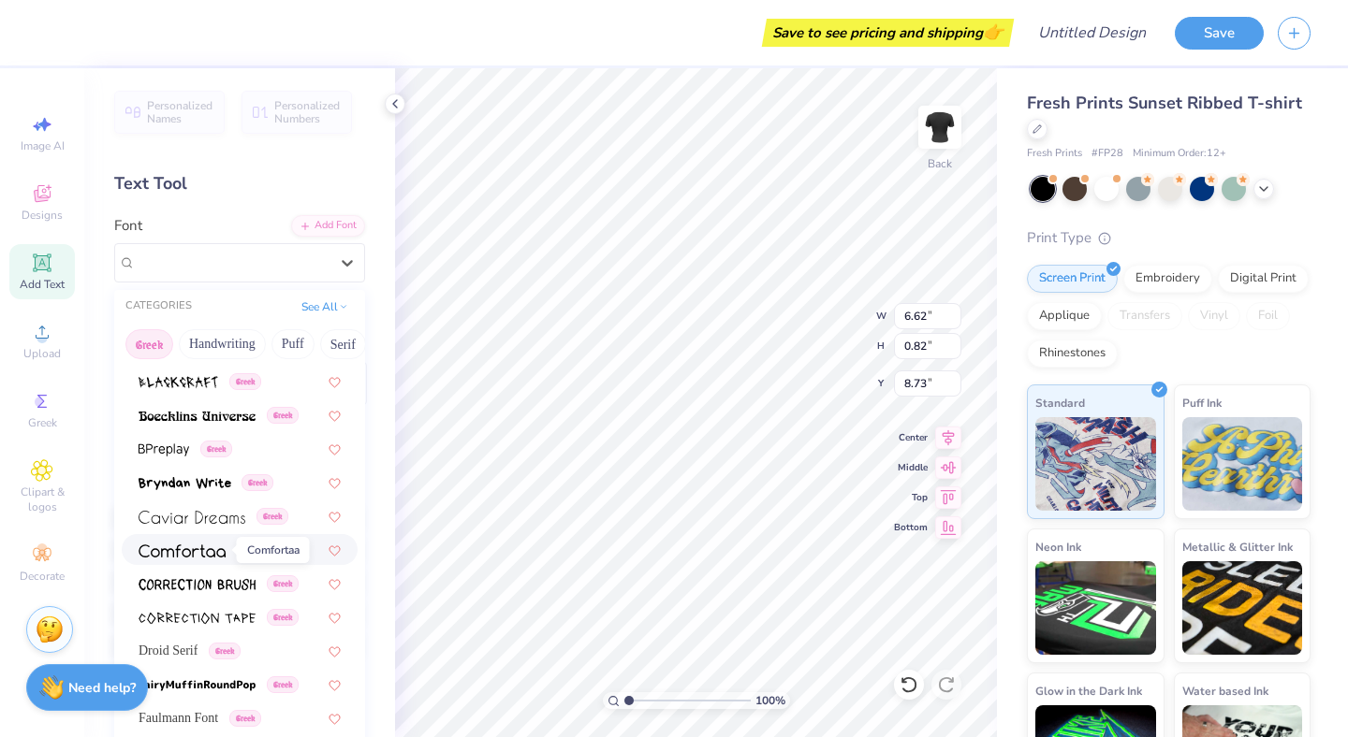
click at [167, 548] on img at bounding box center [182, 551] width 87 height 13
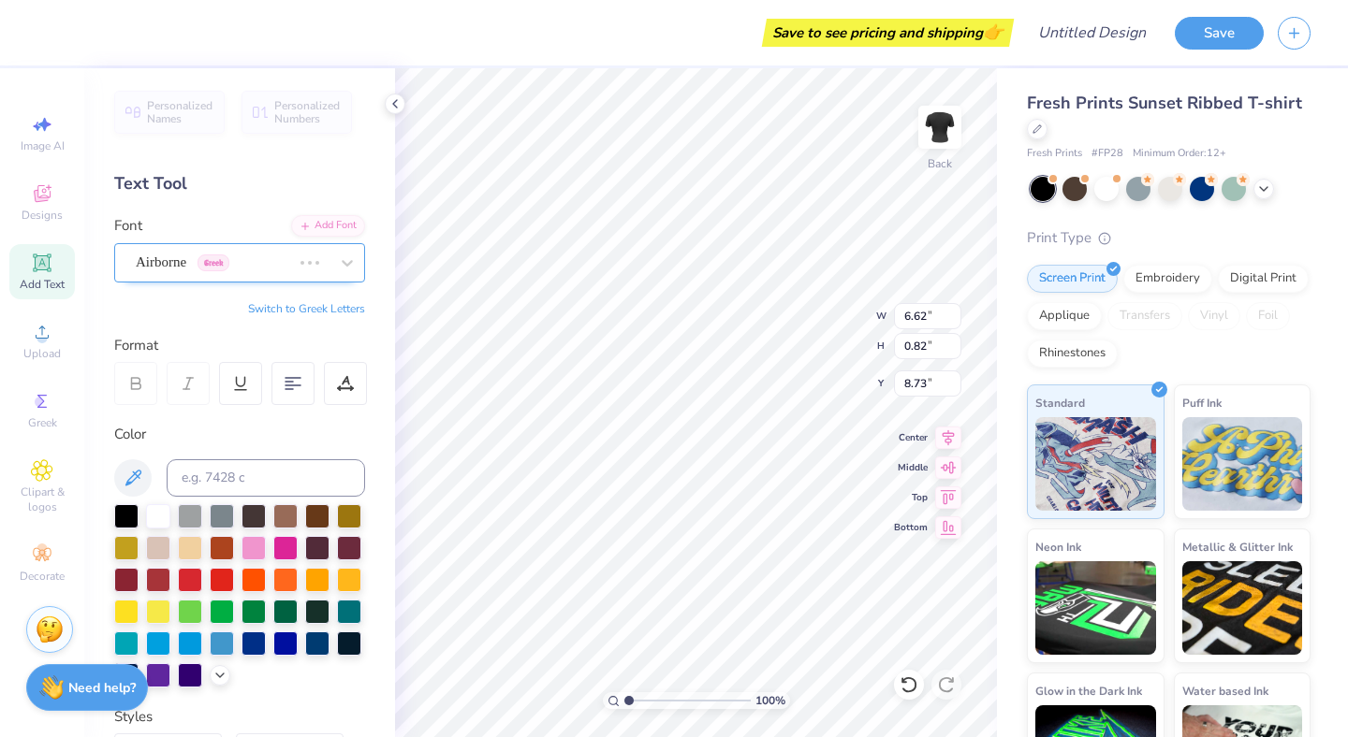
click at [284, 270] on div "Airborne Greek" at bounding box center [213, 262] width 159 height 29
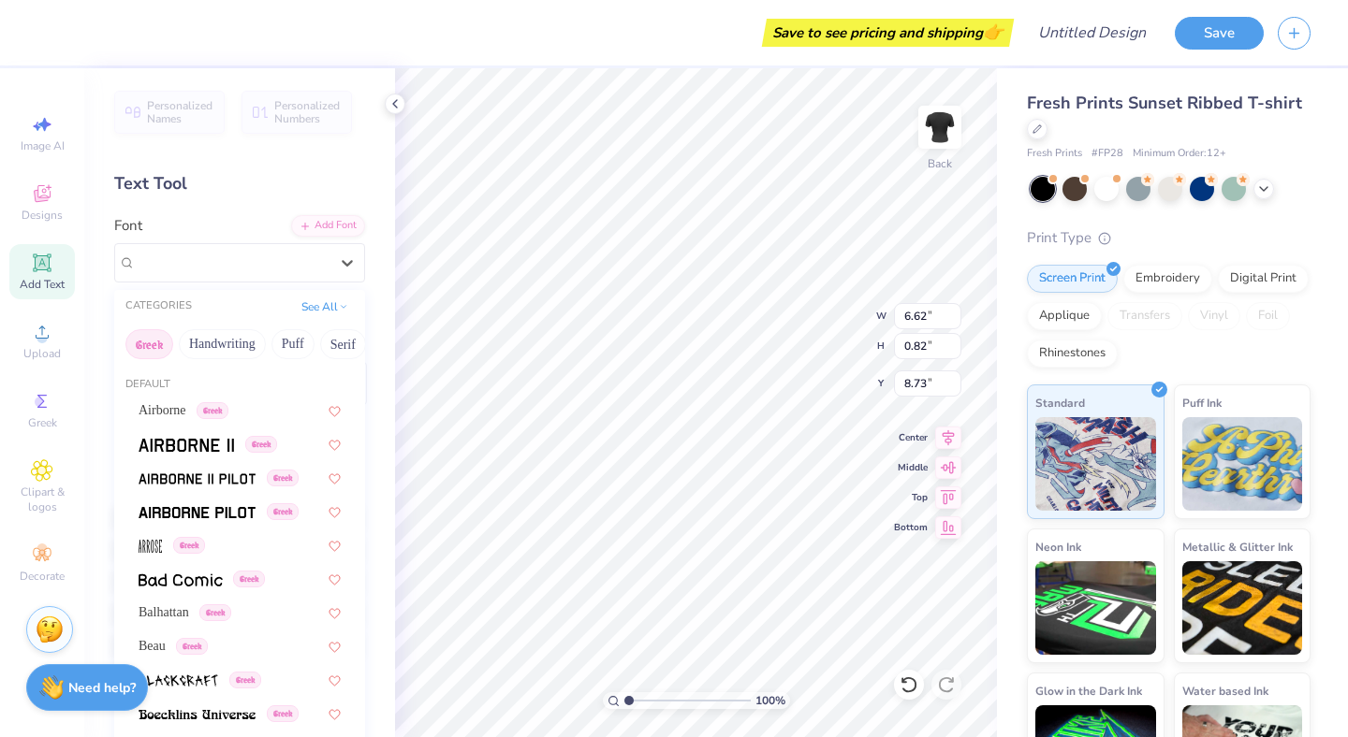
type input "6.86"
type input "0.87"
type input "8.70"
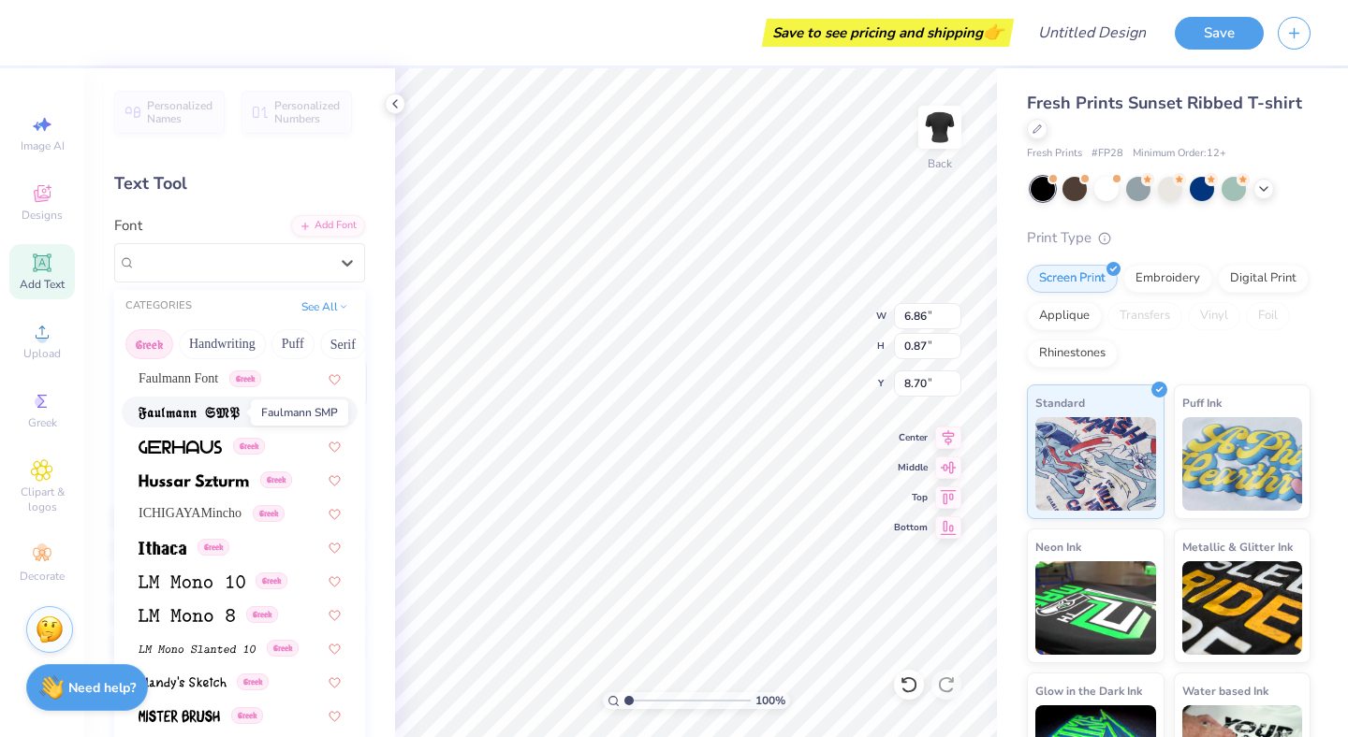
scroll to position [645, 0]
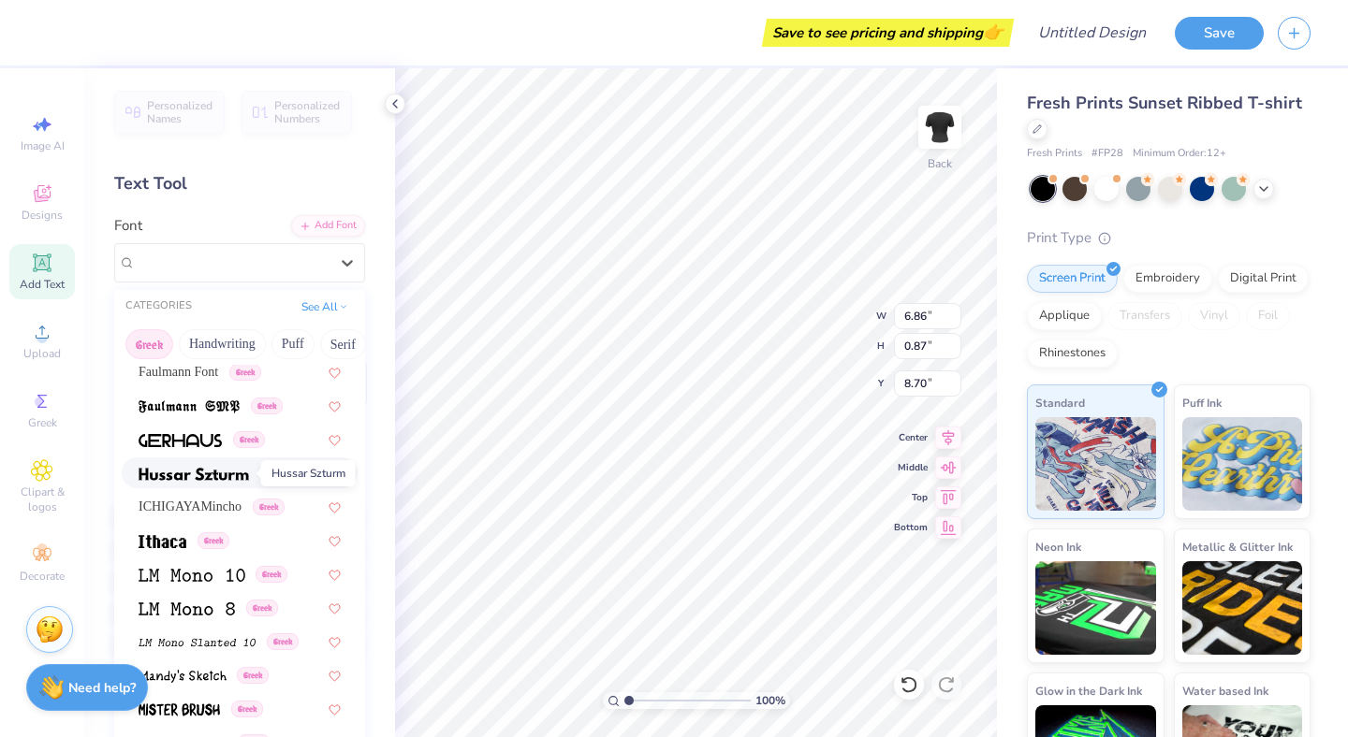
click at [176, 476] on img at bounding box center [194, 474] width 110 height 13
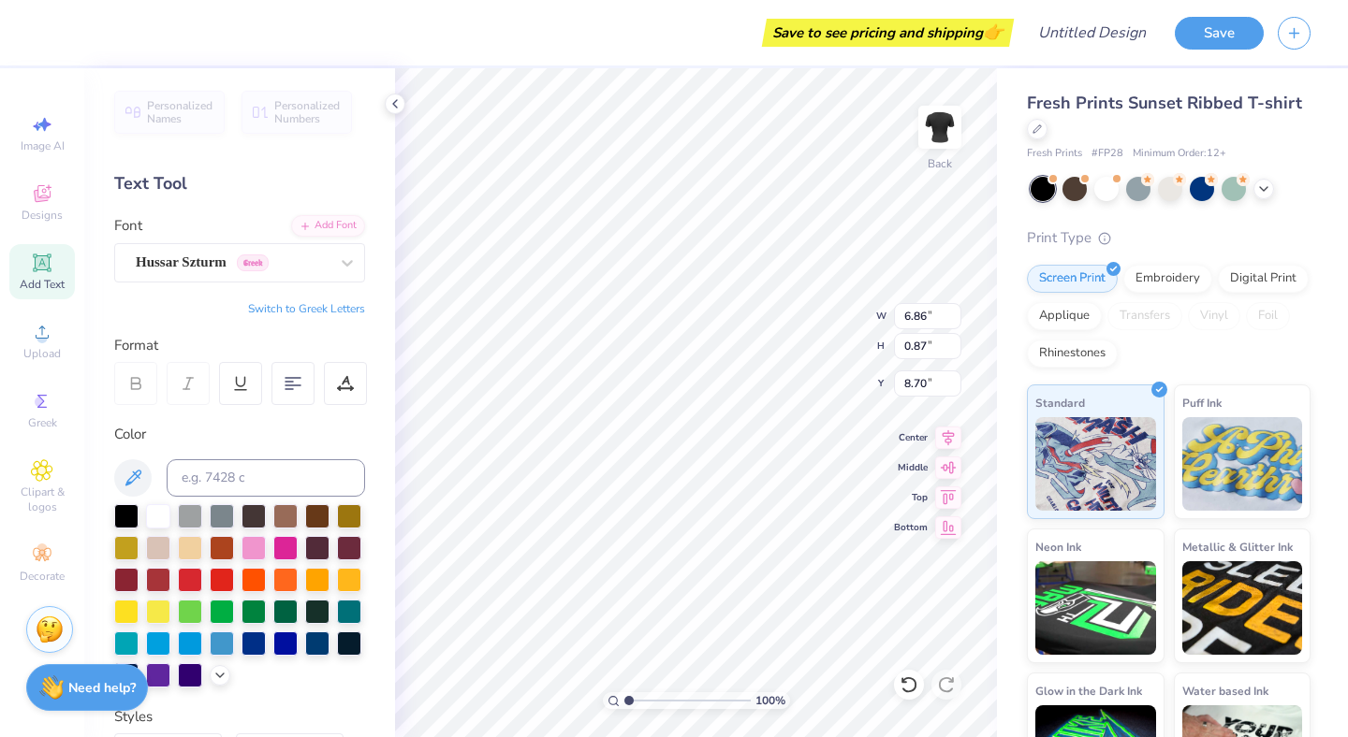
type input "6.98"
type input "0.97"
type input "8.65"
click at [285, 632] on div at bounding box center [285, 644] width 24 height 24
type input "4.01"
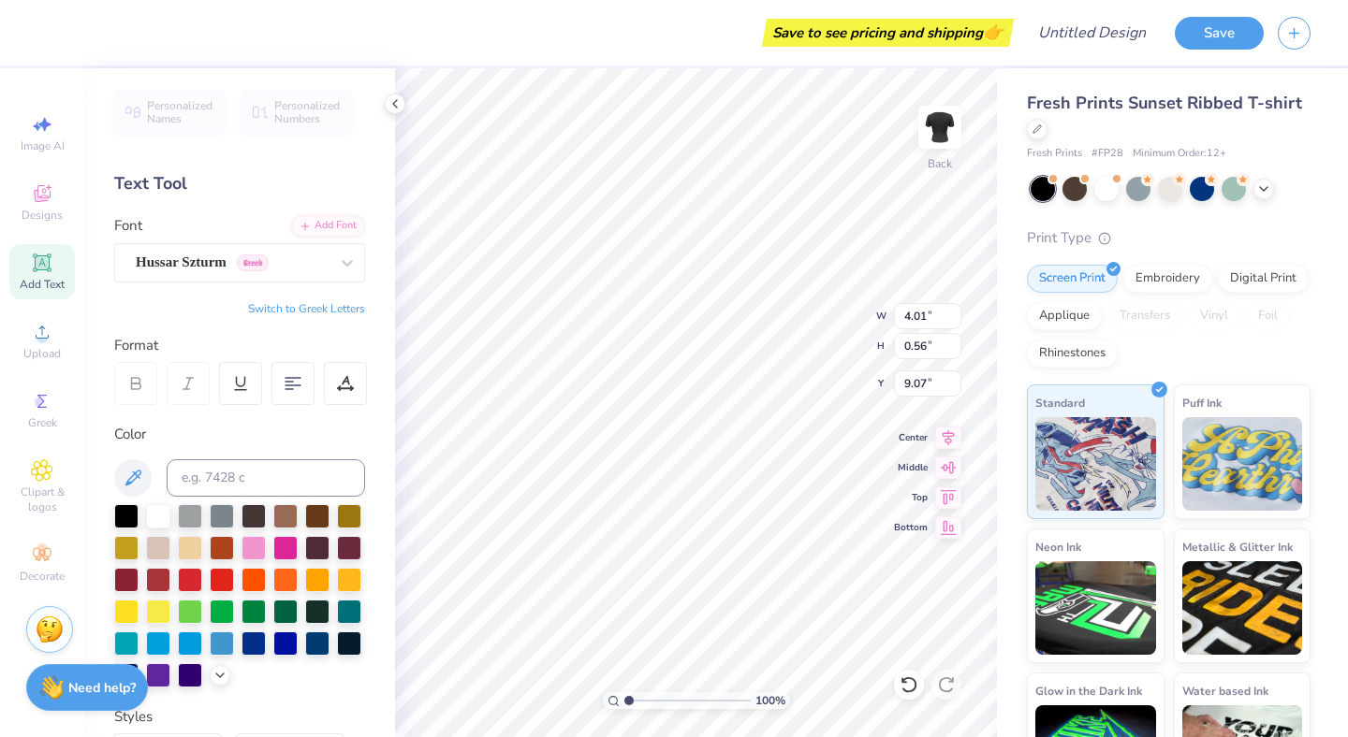
type input "0.56"
type input "9.07"
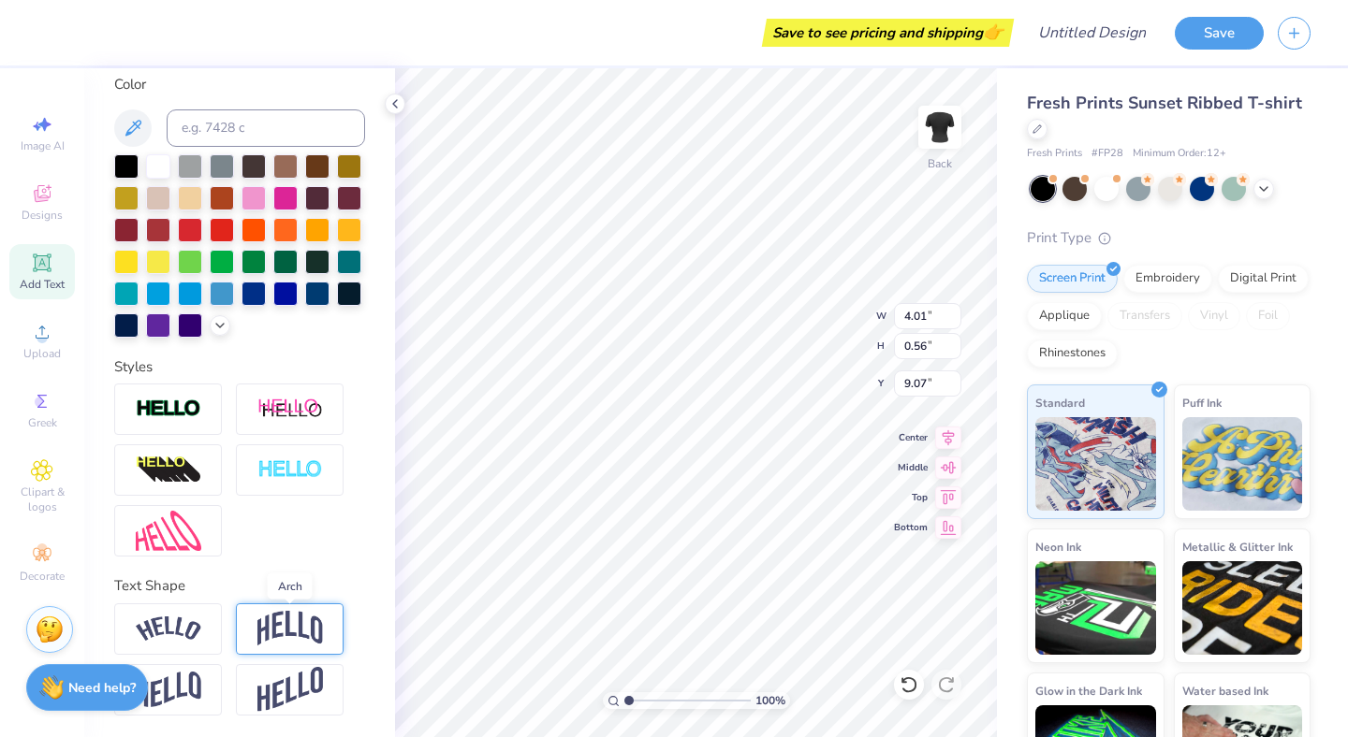
click at [290, 620] on img at bounding box center [290, 629] width 66 height 36
type input "1.38"
type input "8.66"
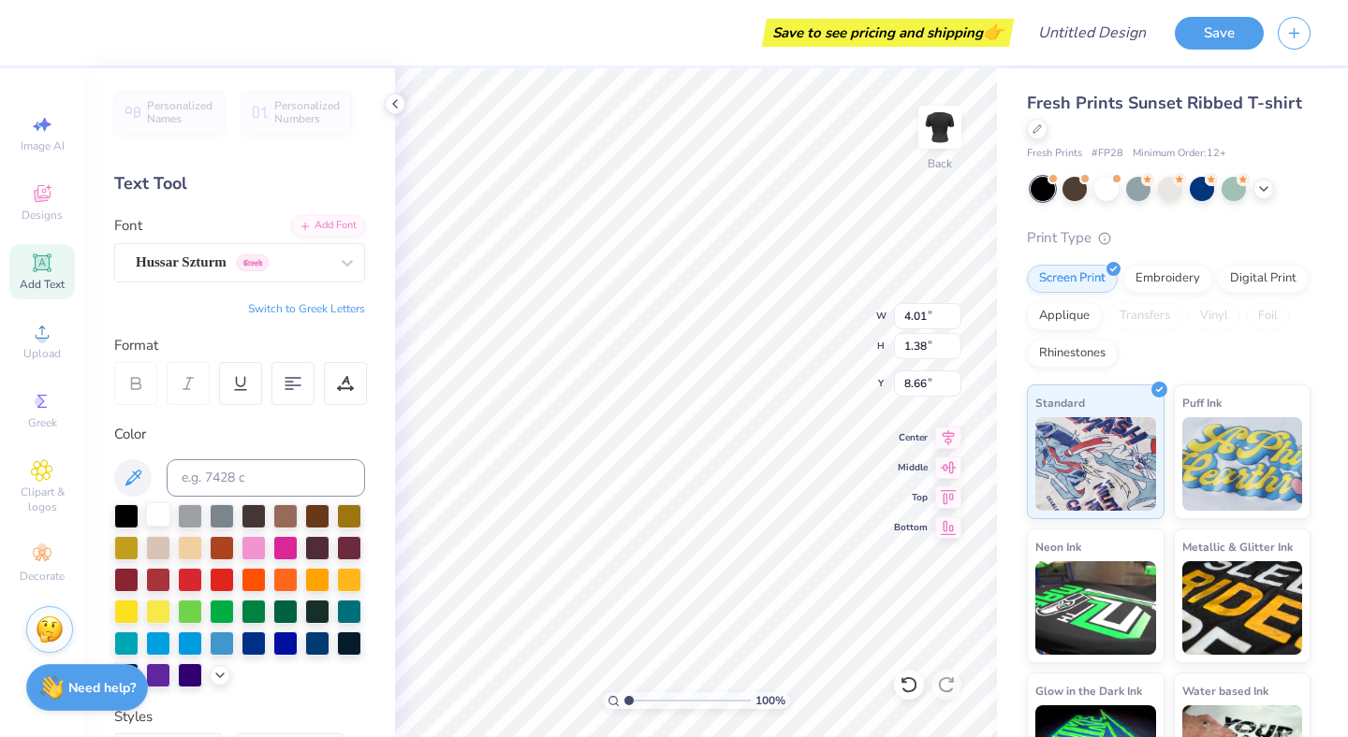
click at [153, 508] on div at bounding box center [158, 515] width 24 height 24
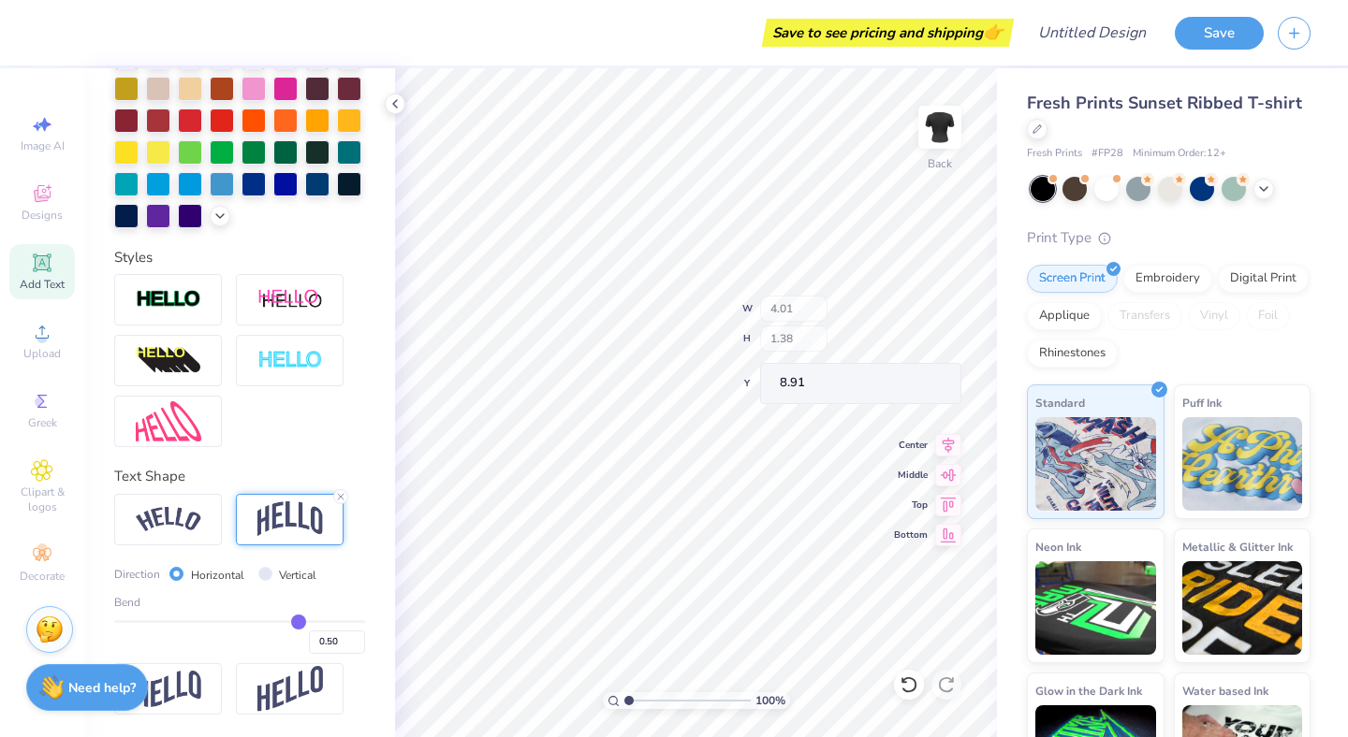
type input "9.02"
type input "2.05"
type input "1.92"
type input "9.88"
type input "4.01"
